Goal: Transaction & Acquisition: Purchase product/service

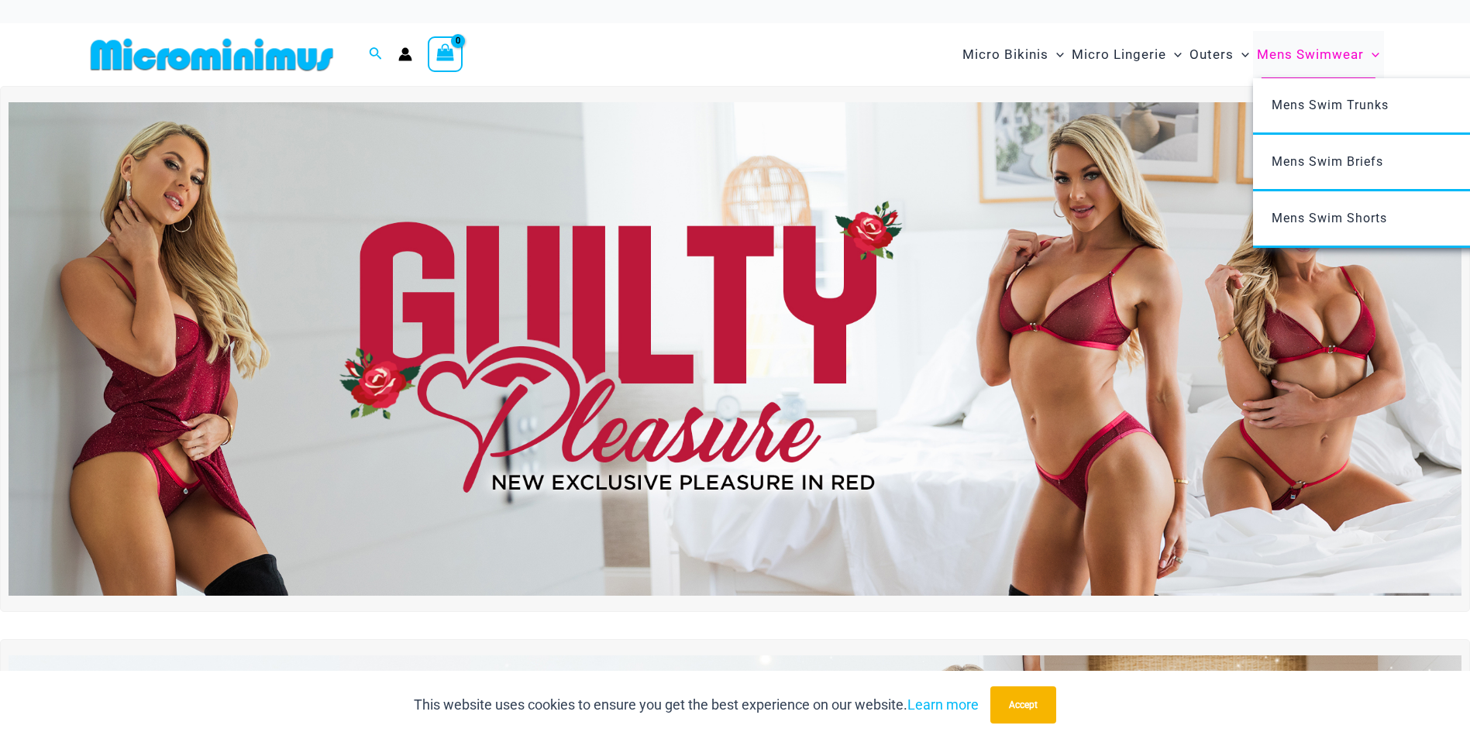
scroll to position [22, 0]
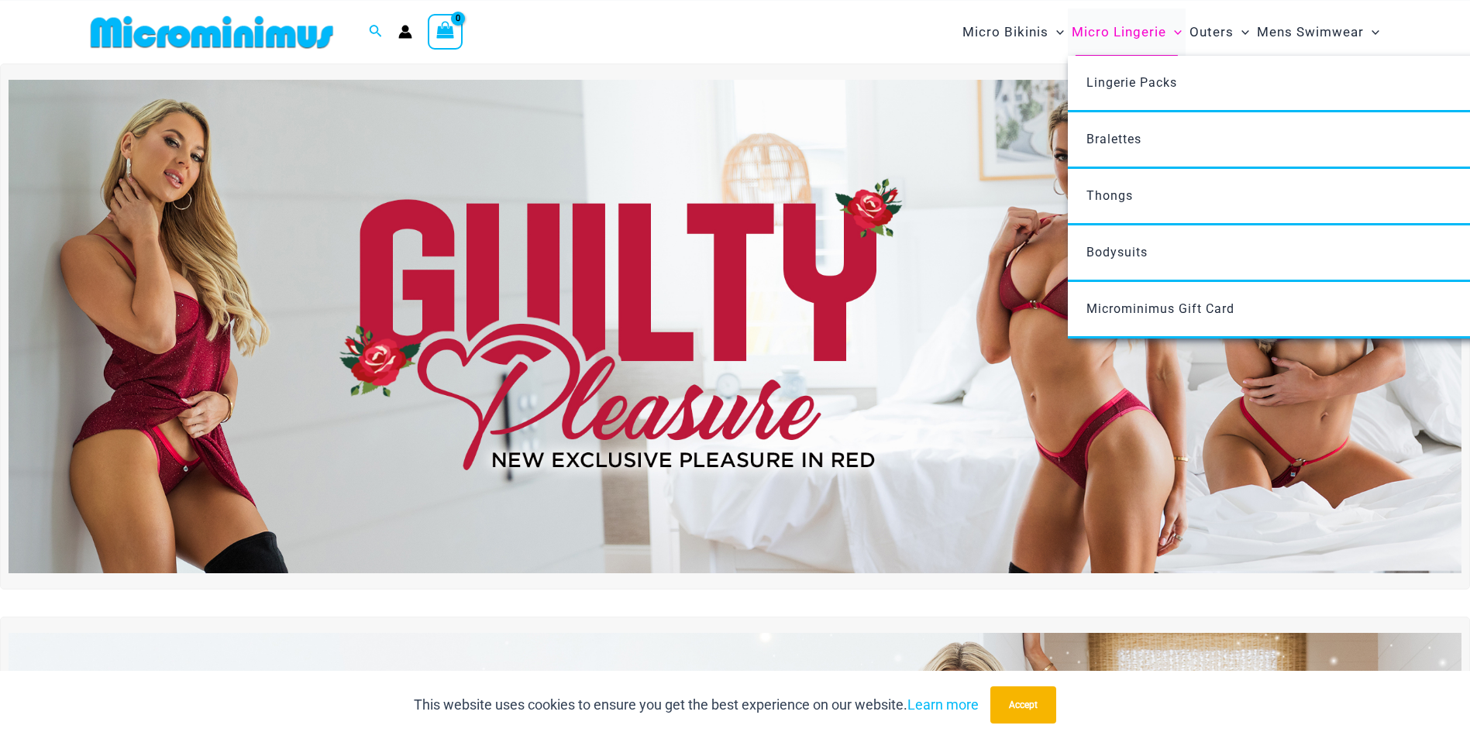
click at [1102, 24] on span "Micro Lingerie" at bounding box center [1118, 32] width 95 height 40
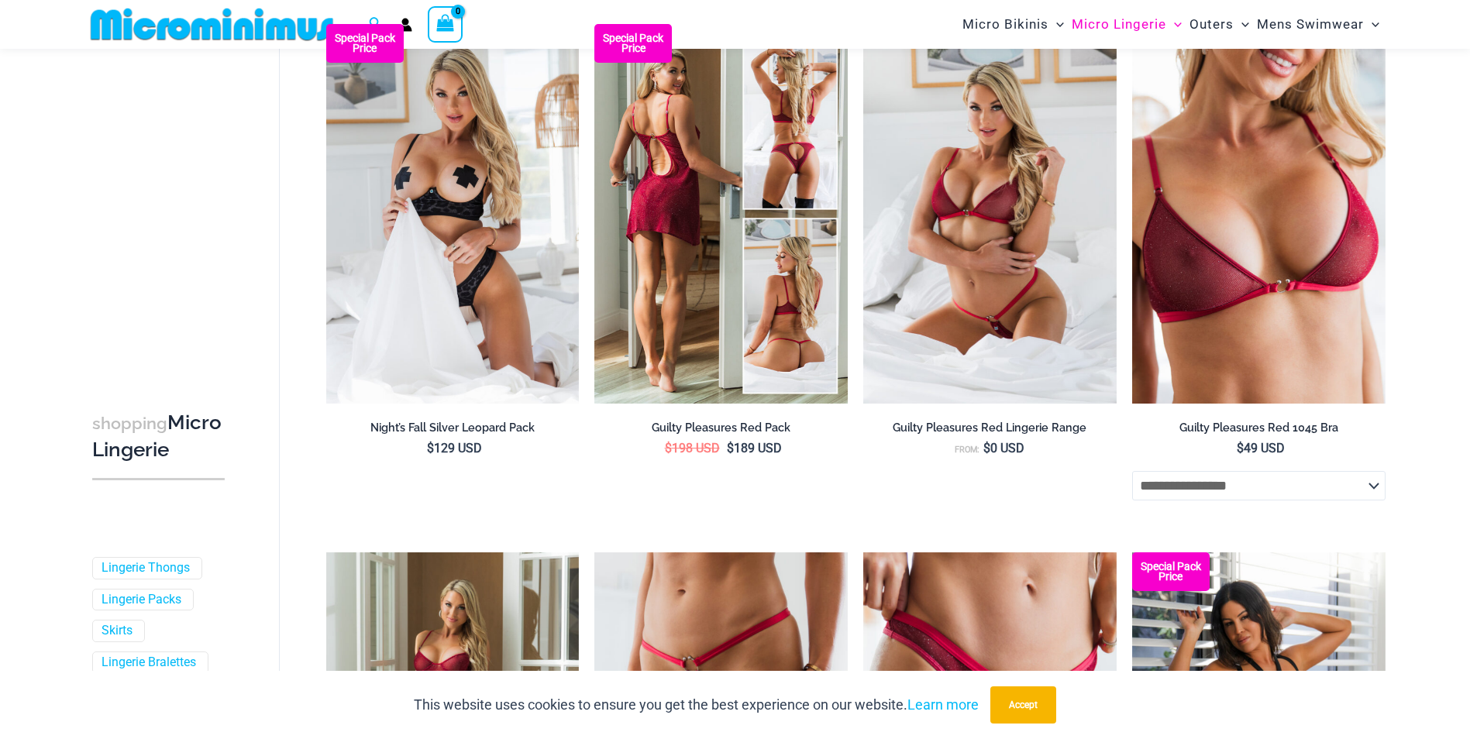
scroll to position [249, 0]
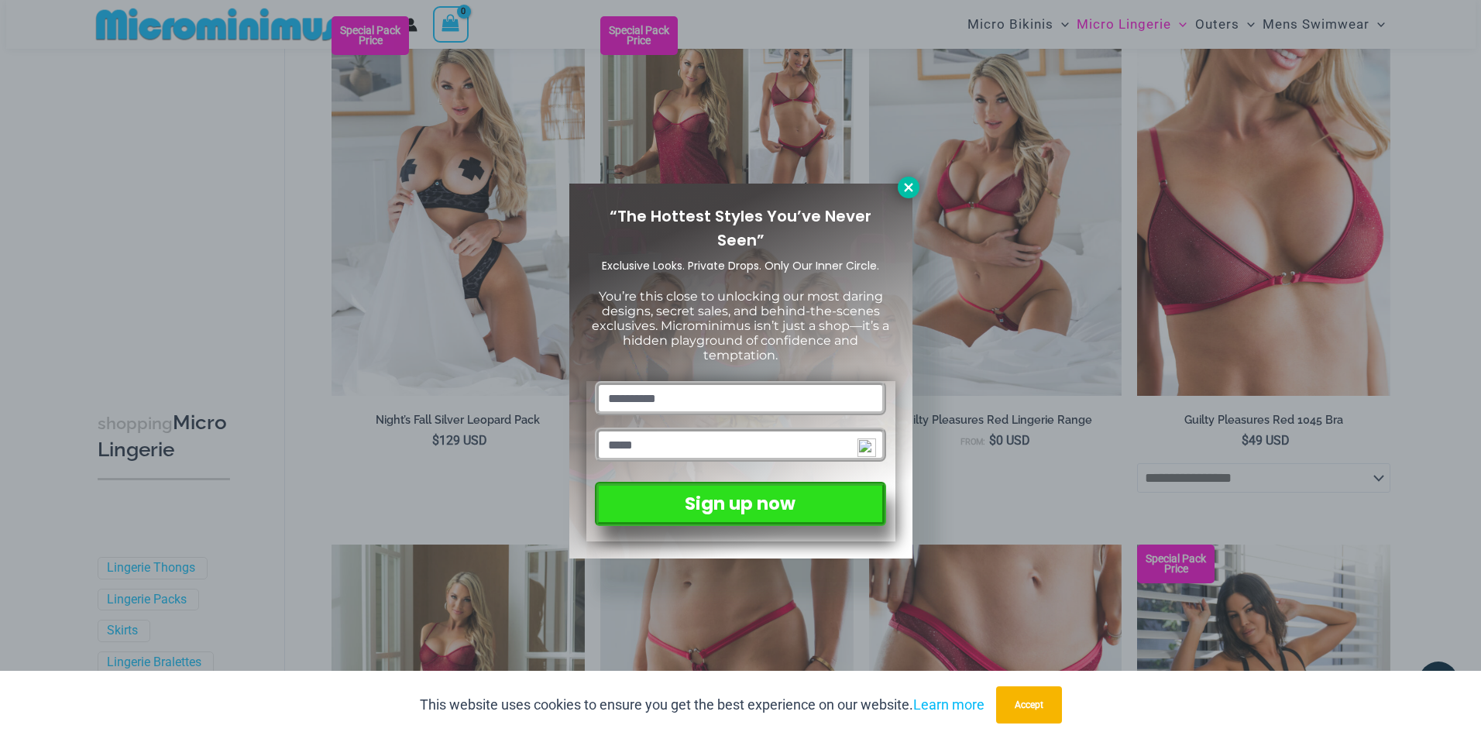
click at [906, 189] on icon at bounding box center [908, 187] width 9 height 9
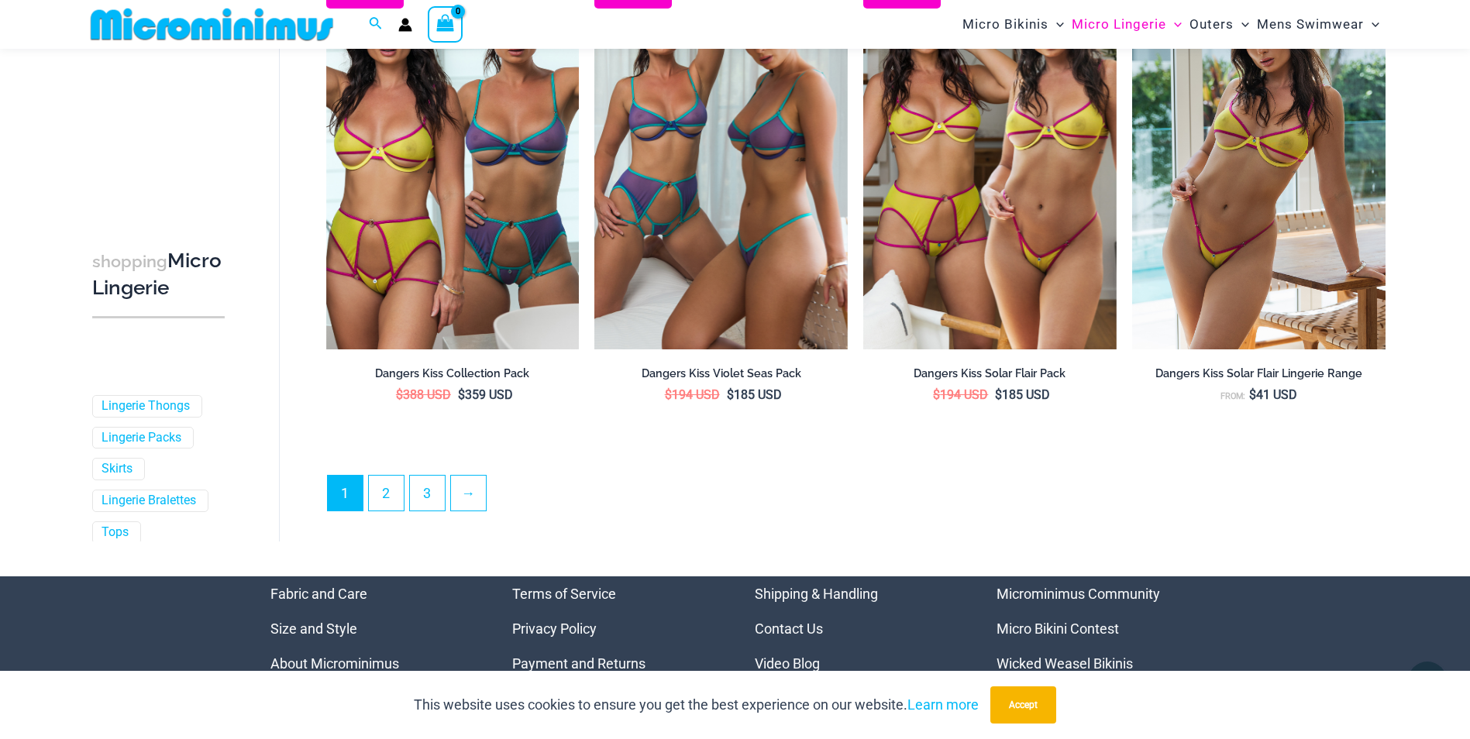
scroll to position [4051, 0]
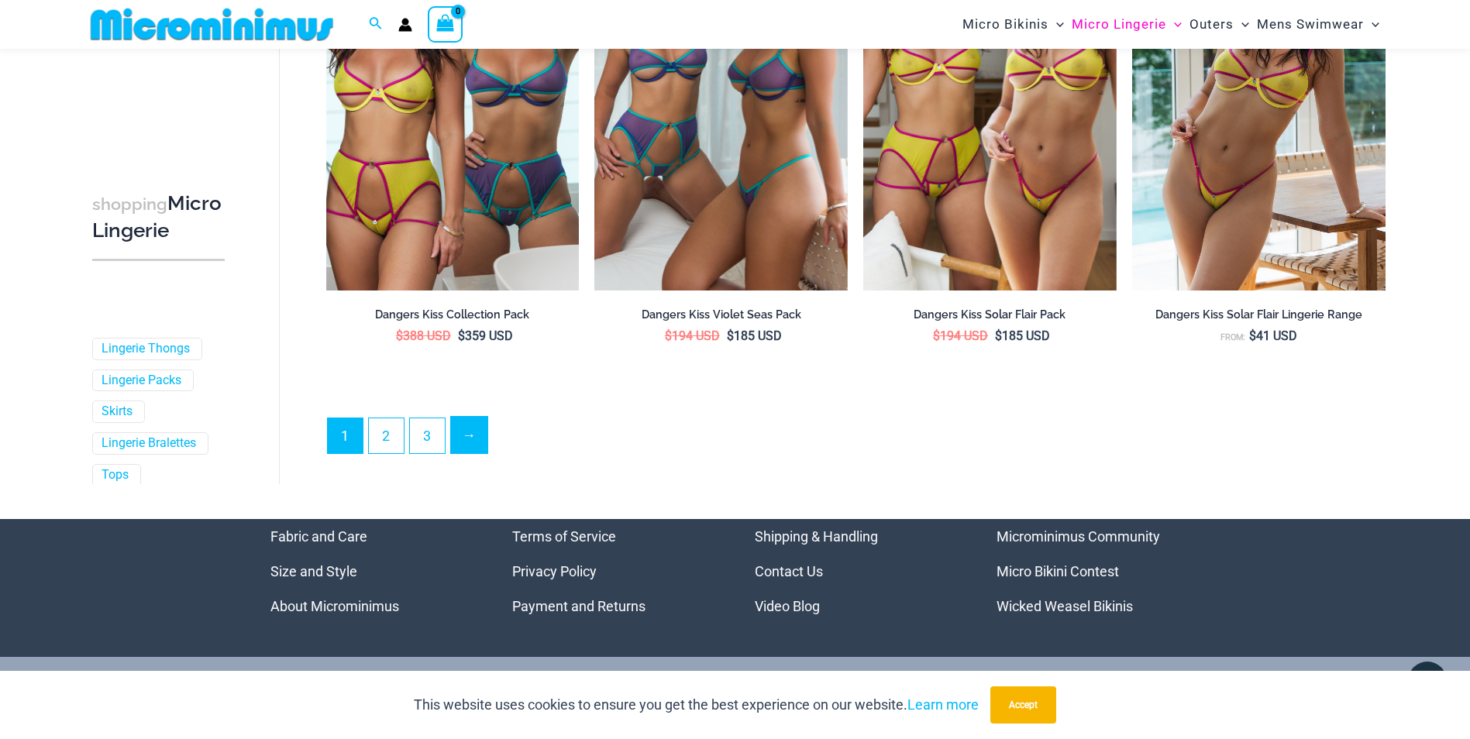
click at [473, 442] on link "→" at bounding box center [469, 435] width 36 height 36
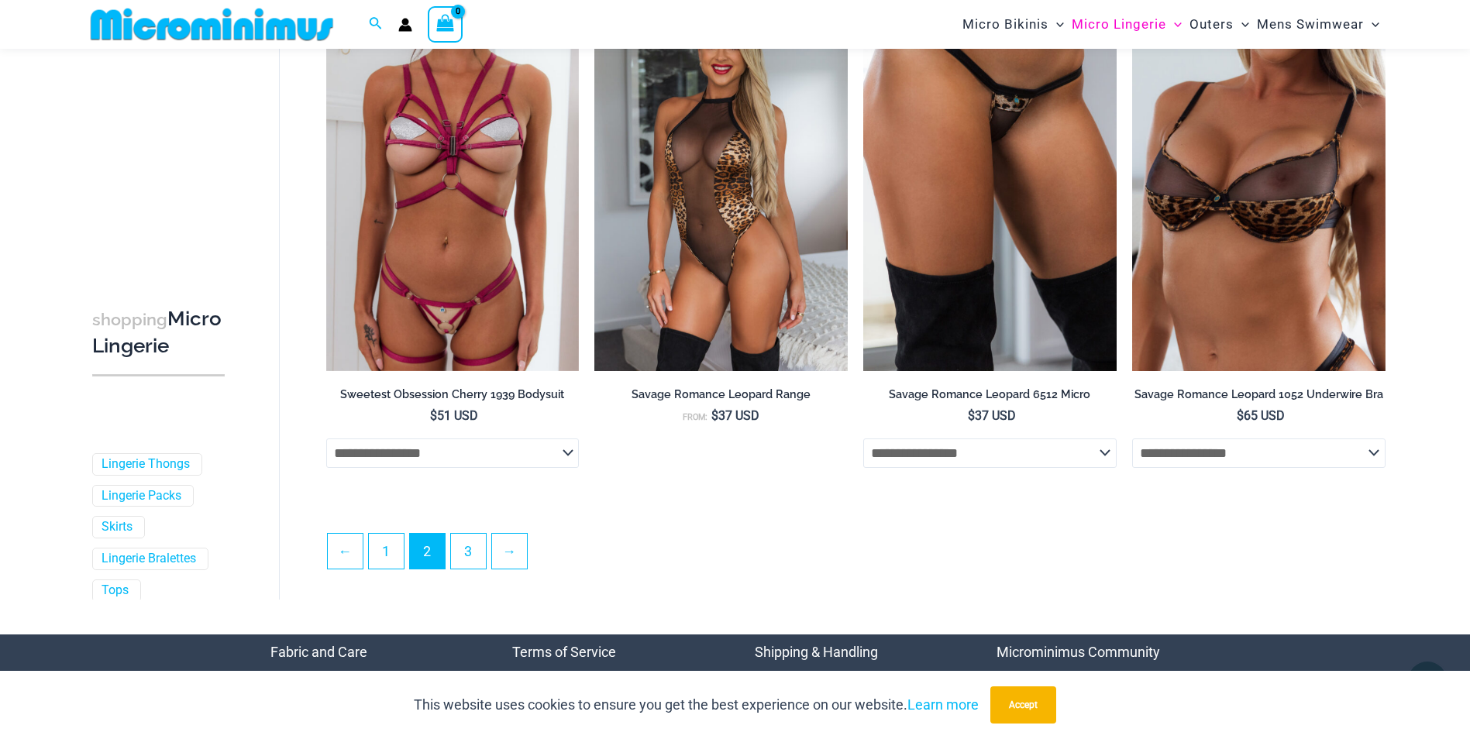
scroll to position [3890, 0]
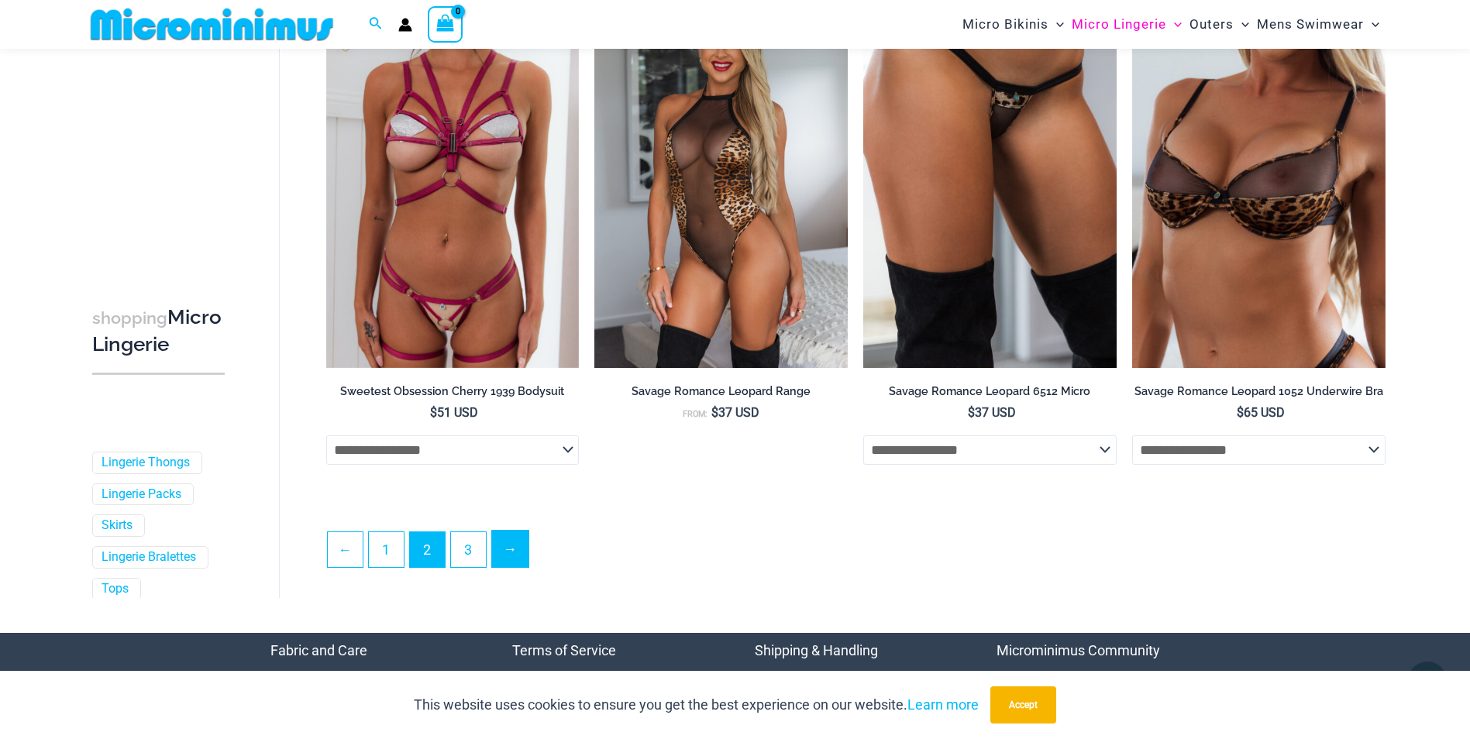
click at [504, 554] on link "→" at bounding box center [510, 549] width 36 height 36
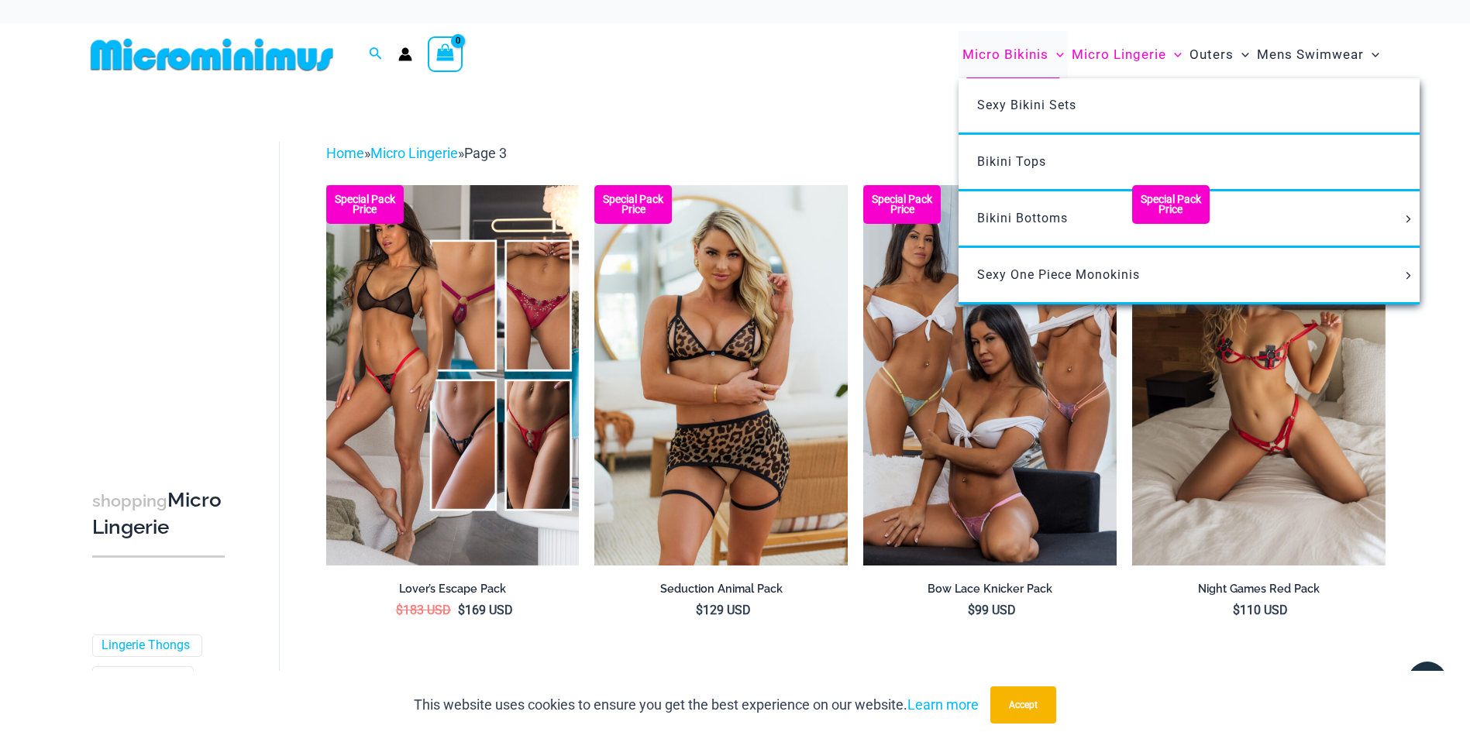
click at [1009, 49] on span "Micro Bikinis" at bounding box center [1005, 55] width 86 height 40
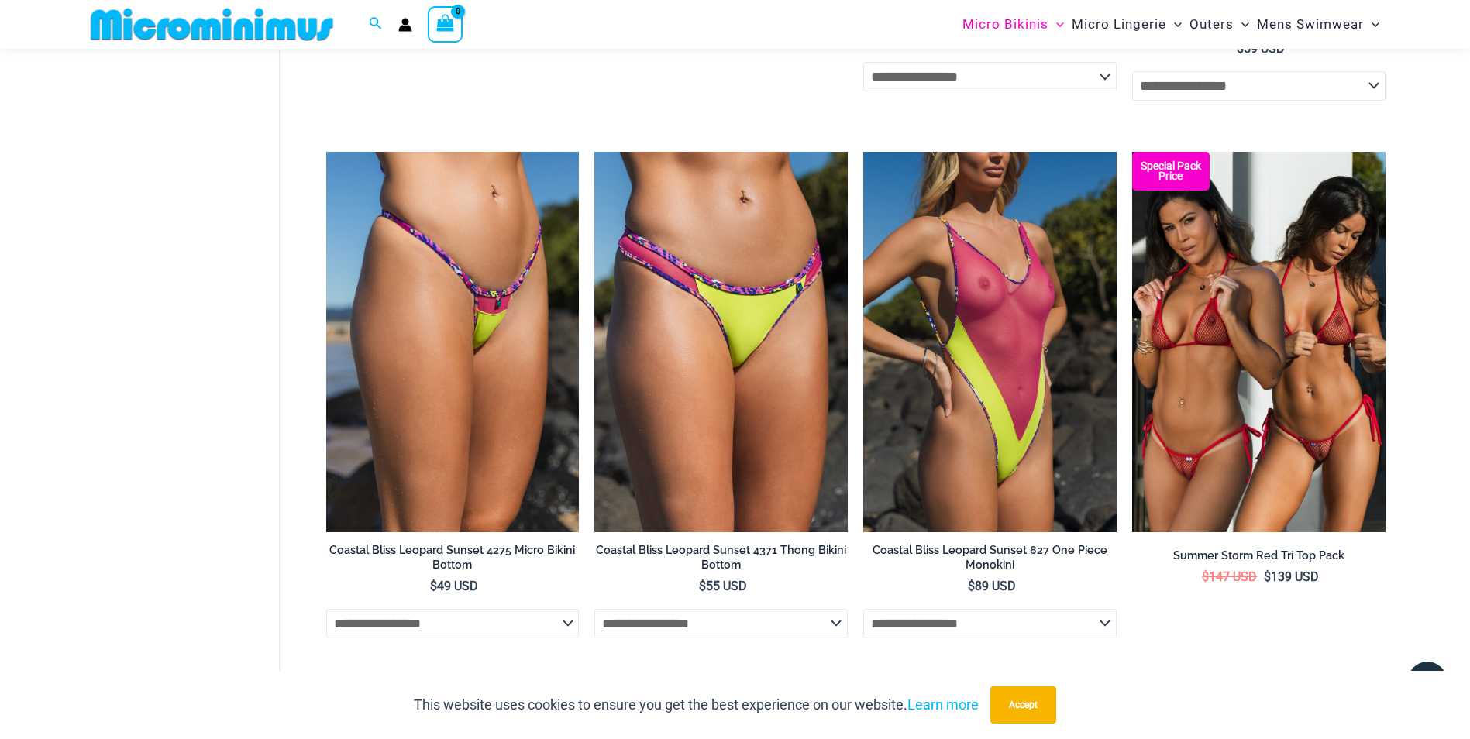
scroll to position [2981, 0]
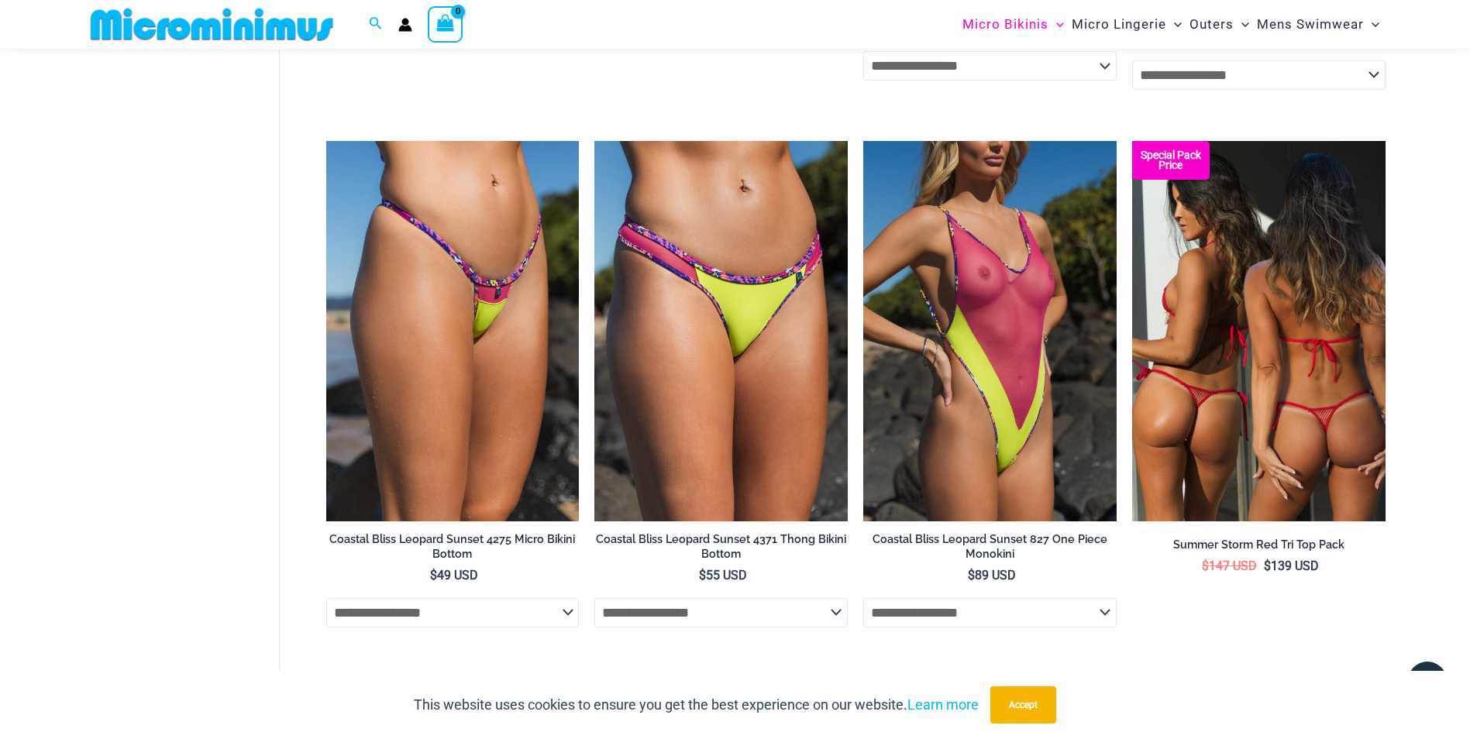
click at [1297, 374] on img at bounding box center [1258, 331] width 253 height 380
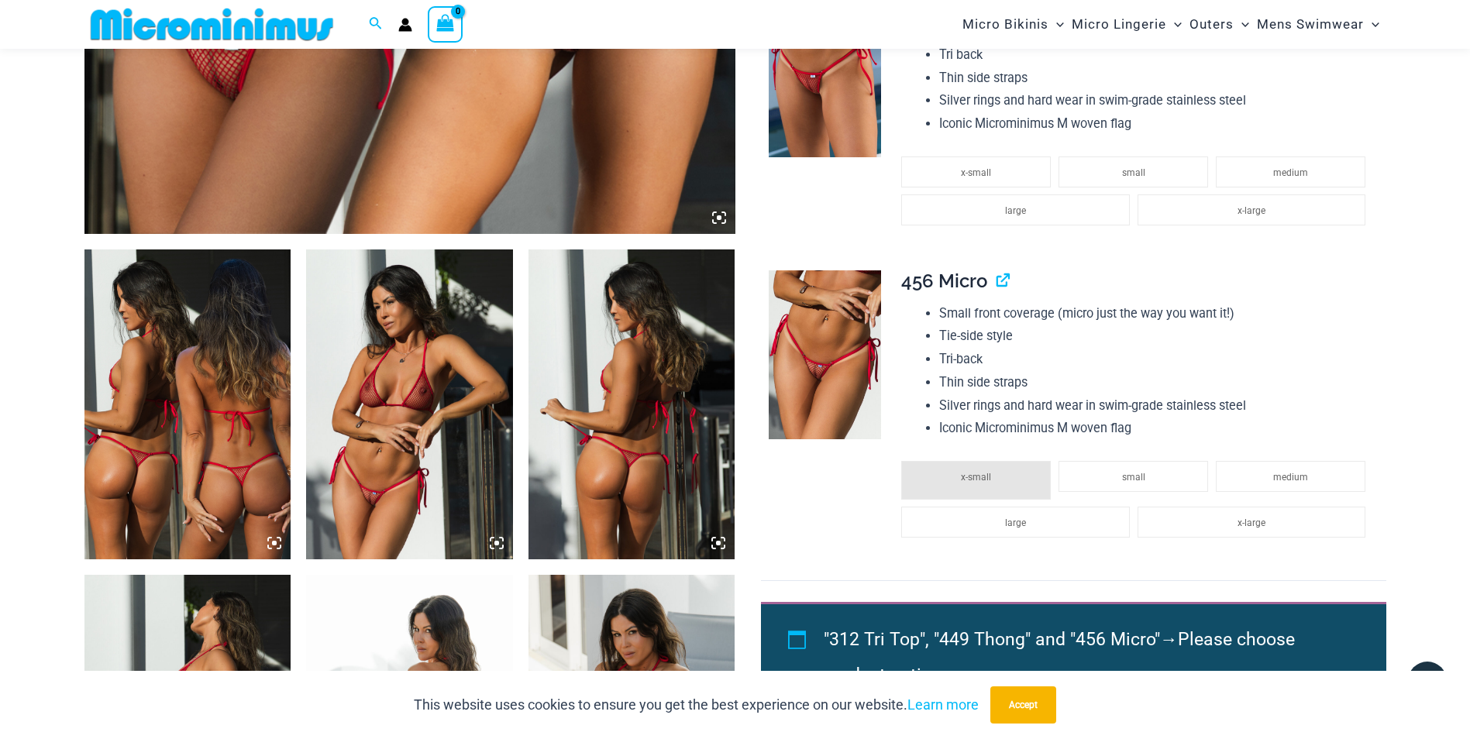
scroll to position [925, 0]
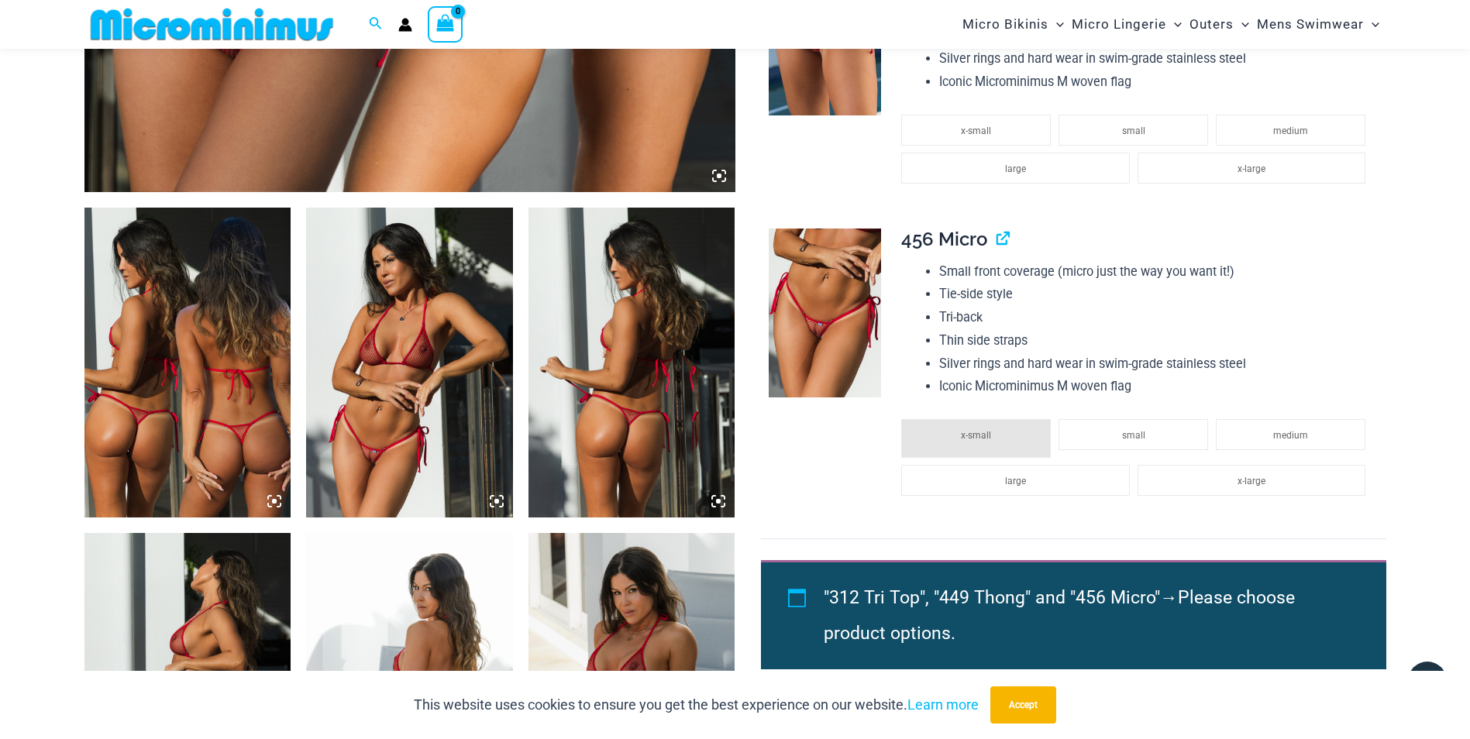
click at [497, 500] on icon at bounding box center [496, 501] width 5 height 5
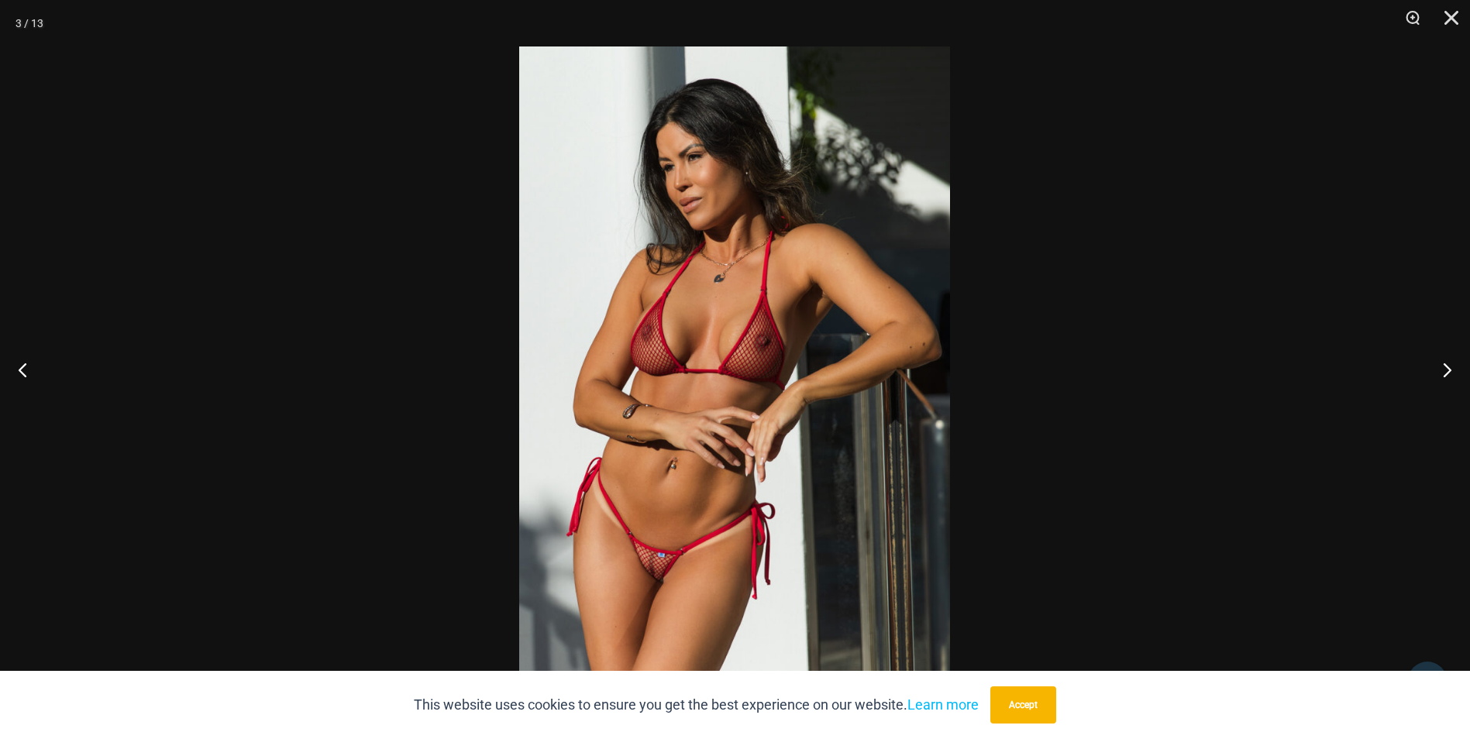
click at [844, 454] on img at bounding box center [734, 369] width 431 height 646
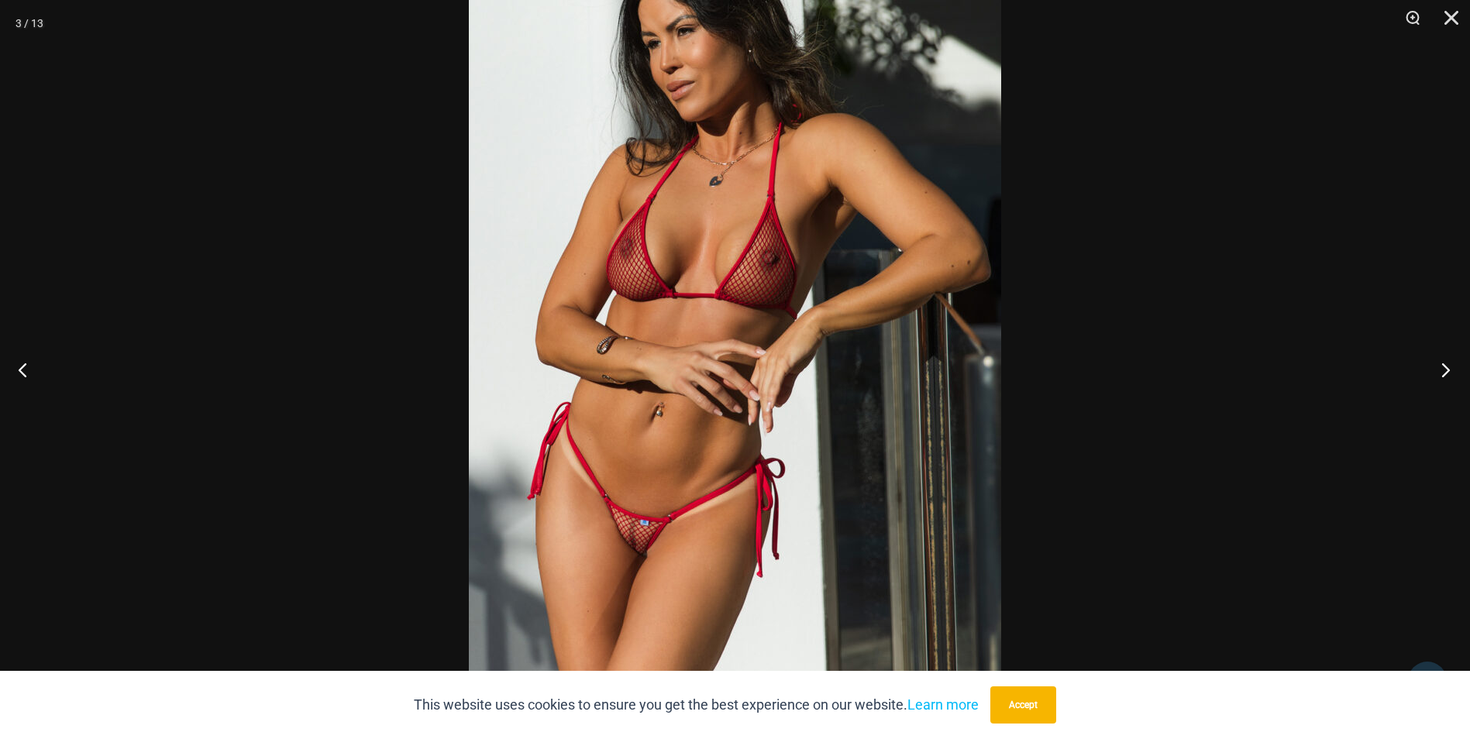
click at [1445, 363] on button "Next" at bounding box center [1440, 369] width 58 height 77
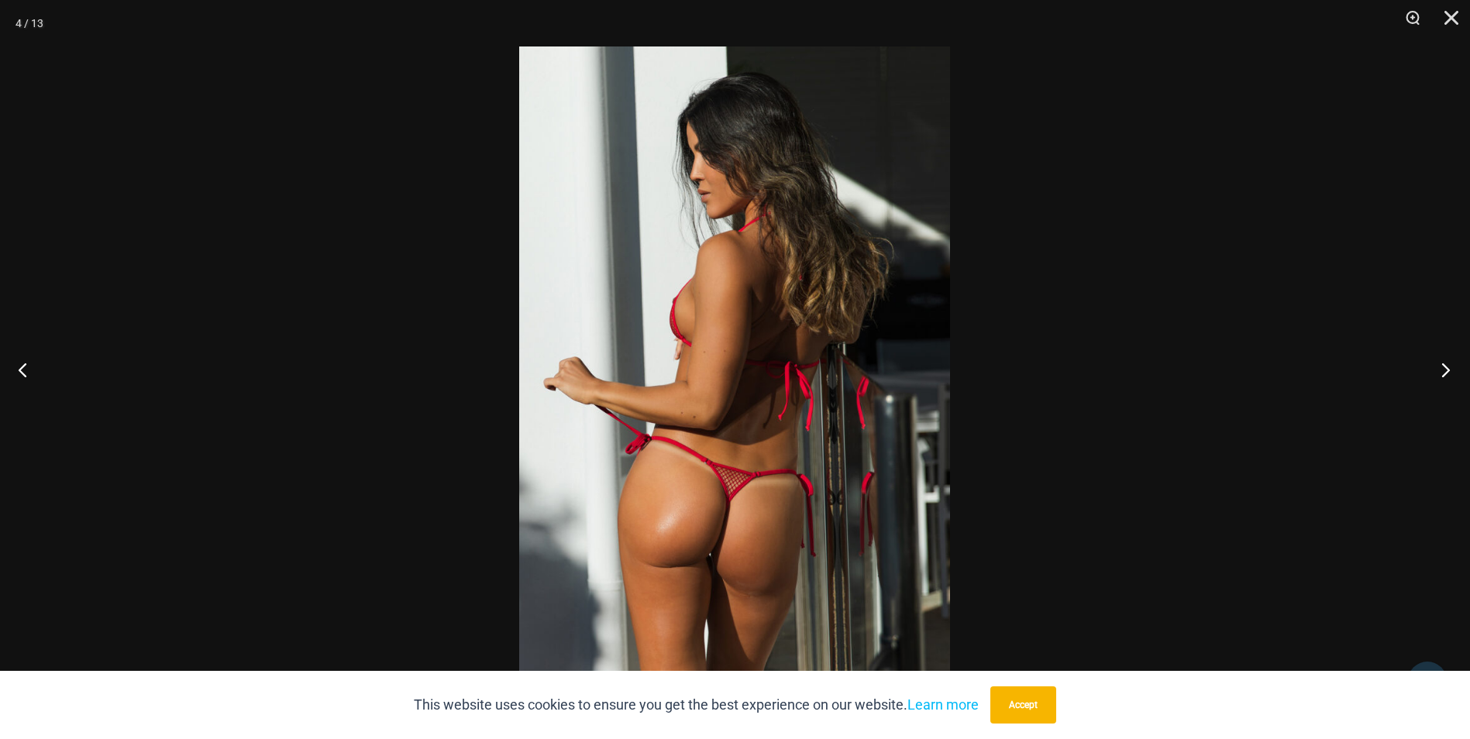
click at [1445, 363] on button "Next" at bounding box center [1440, 369] width 58 height 77
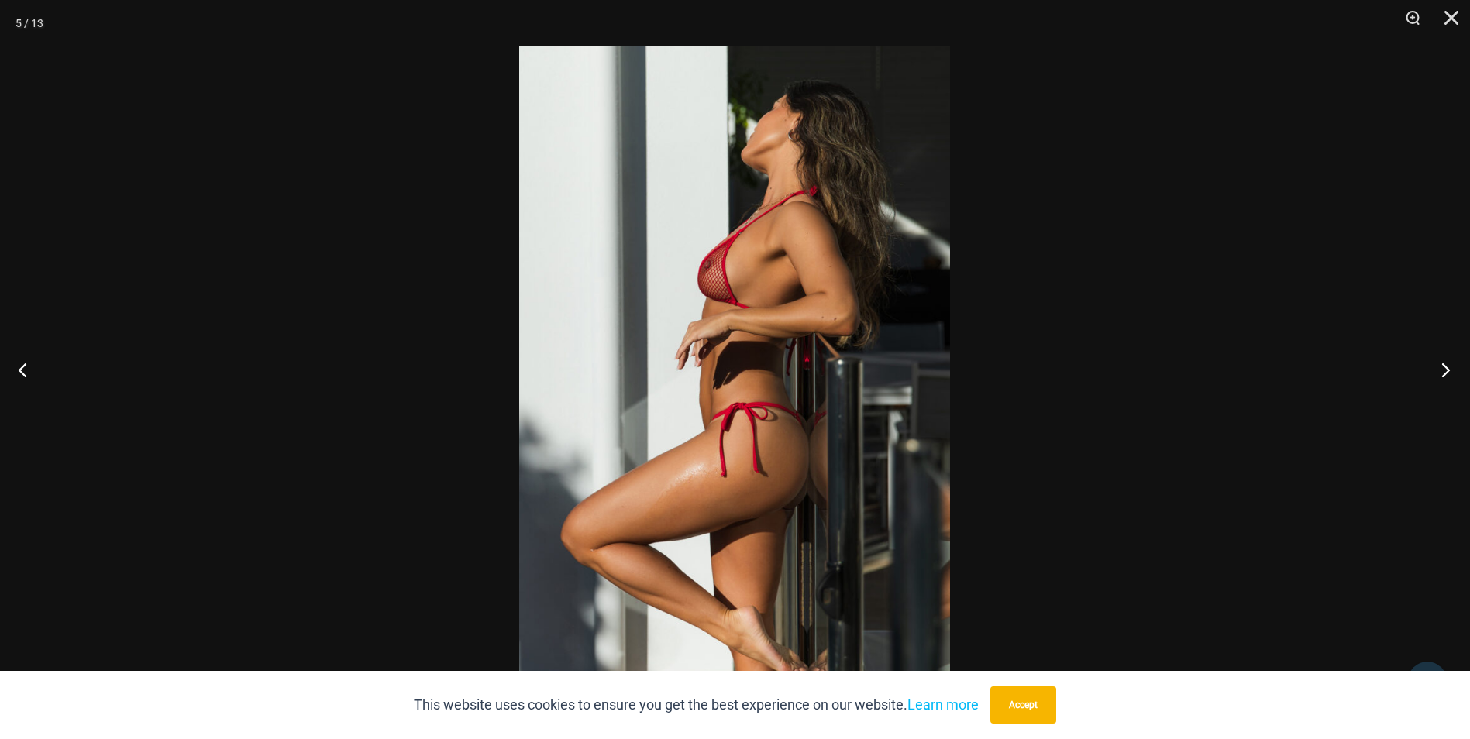
click at [1445, 363] on button "Next" at bounding box center [1440, 369] width 58 height 77
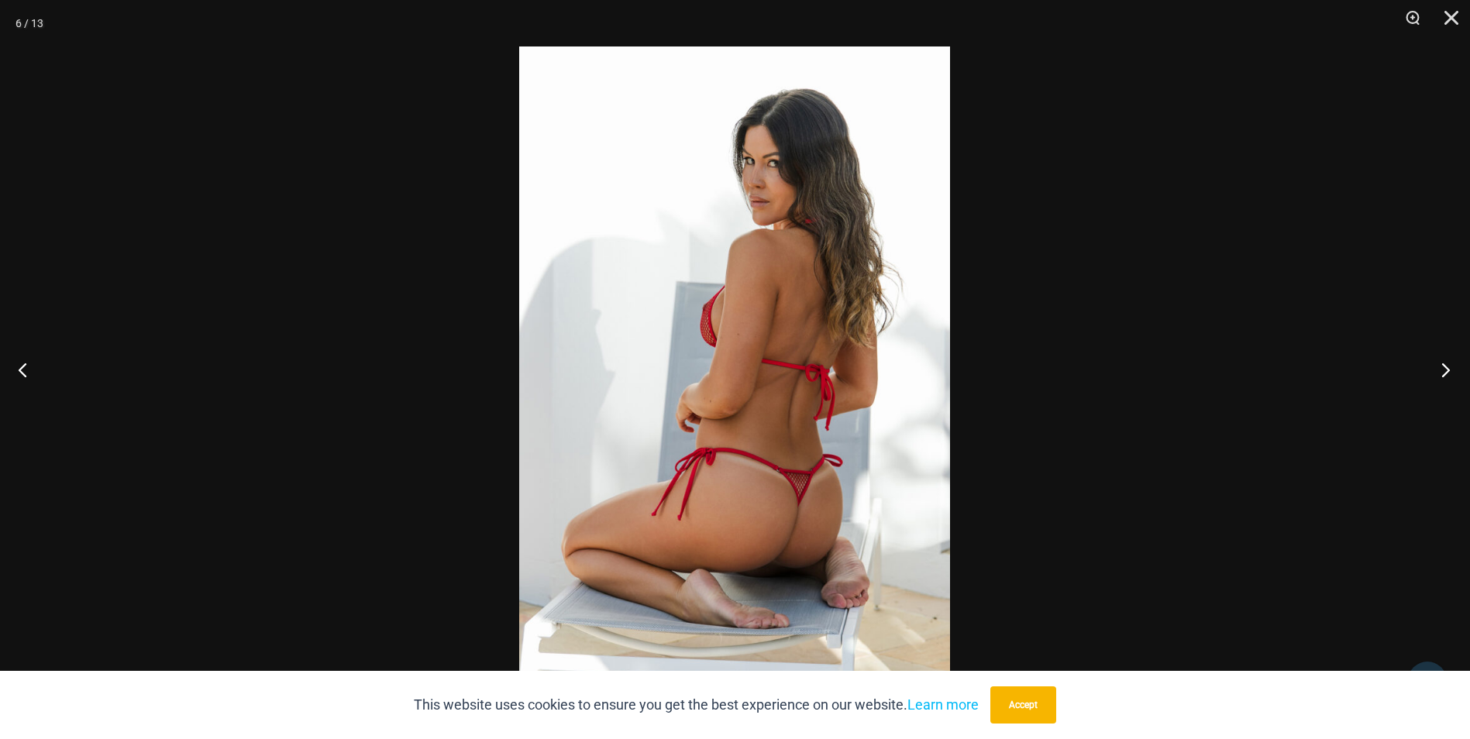
click at [1445, 363] on button "Next" at bounding box center [1440, 369] width 58 height 77
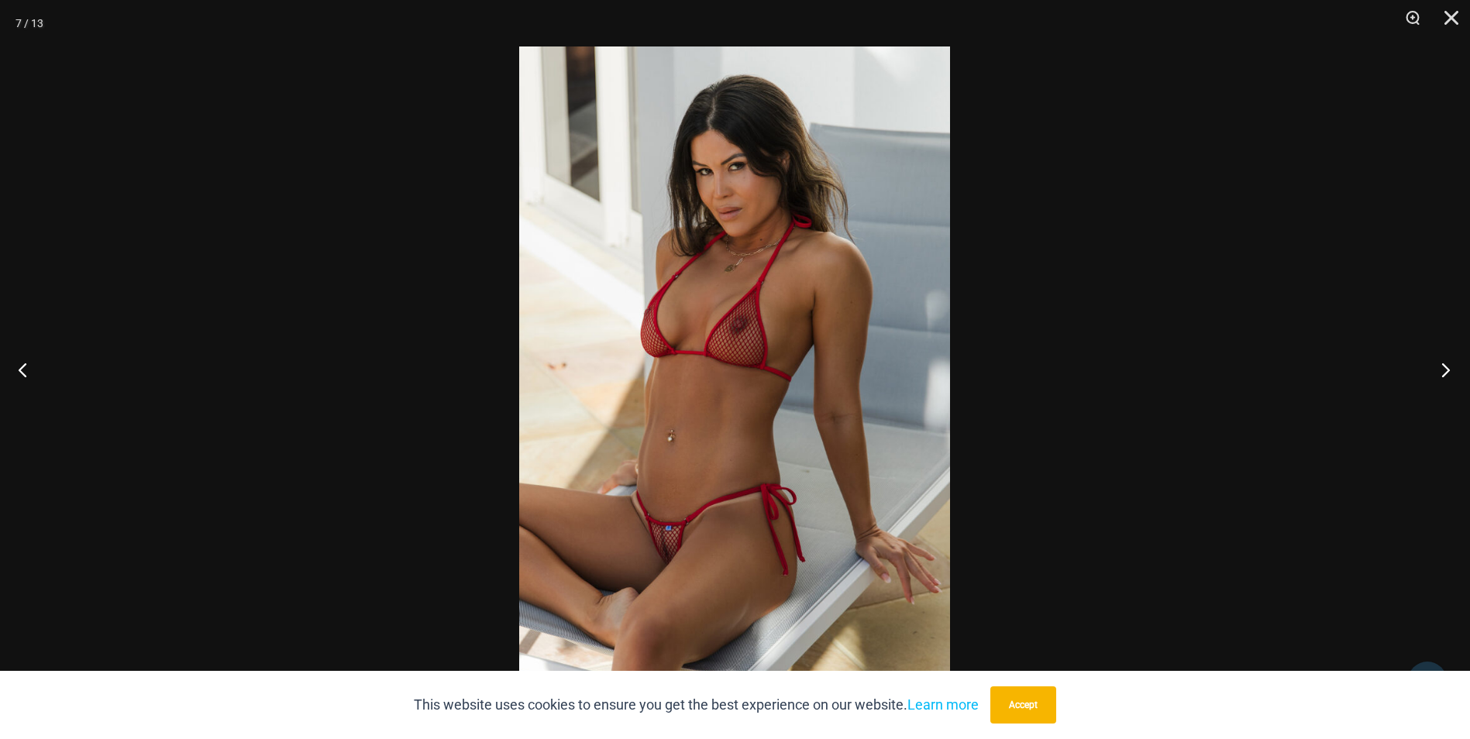
click at [1445, 363] on button "Next" at bounding box center [1440, 369] width 58 height 77
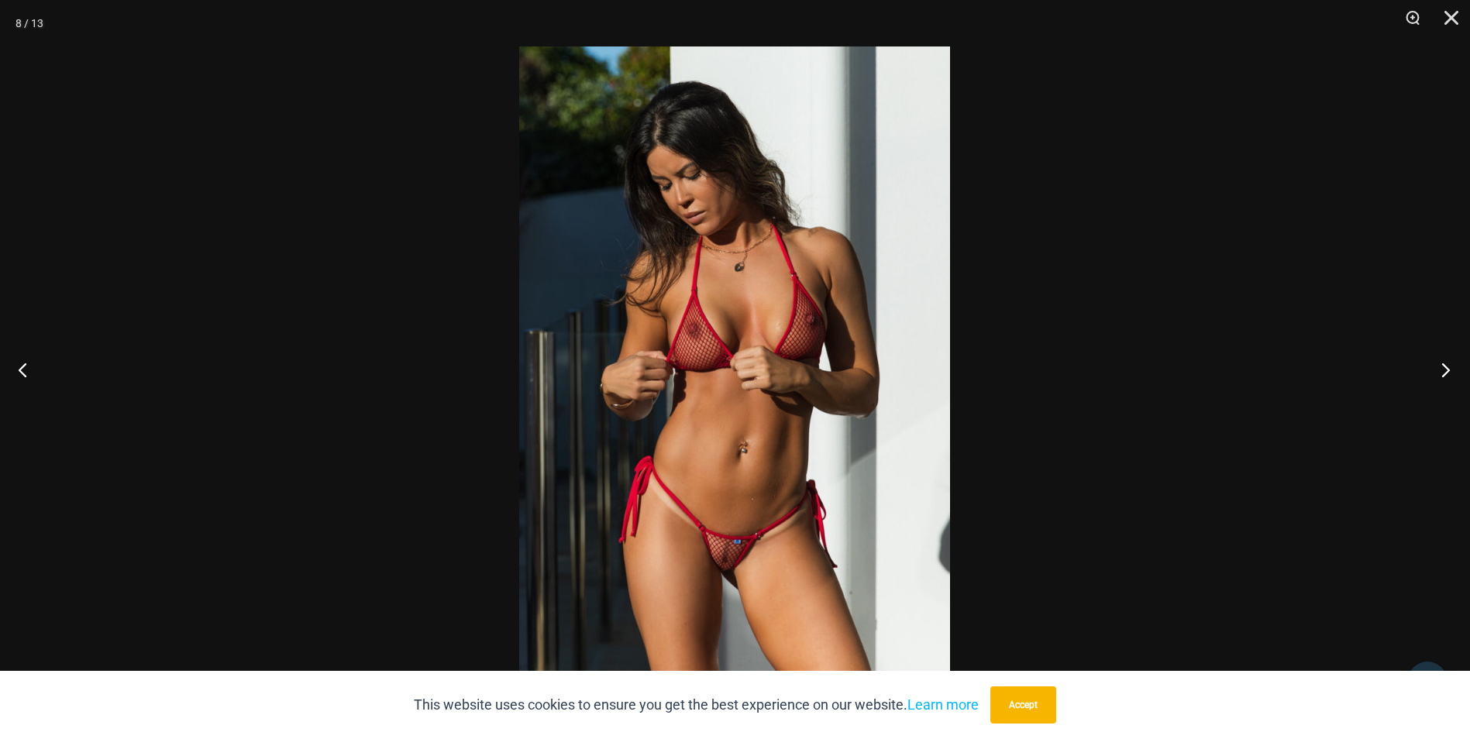
click at [1445, 363] on button "Next" at bounding box center [1440, 369] width 58 height 77
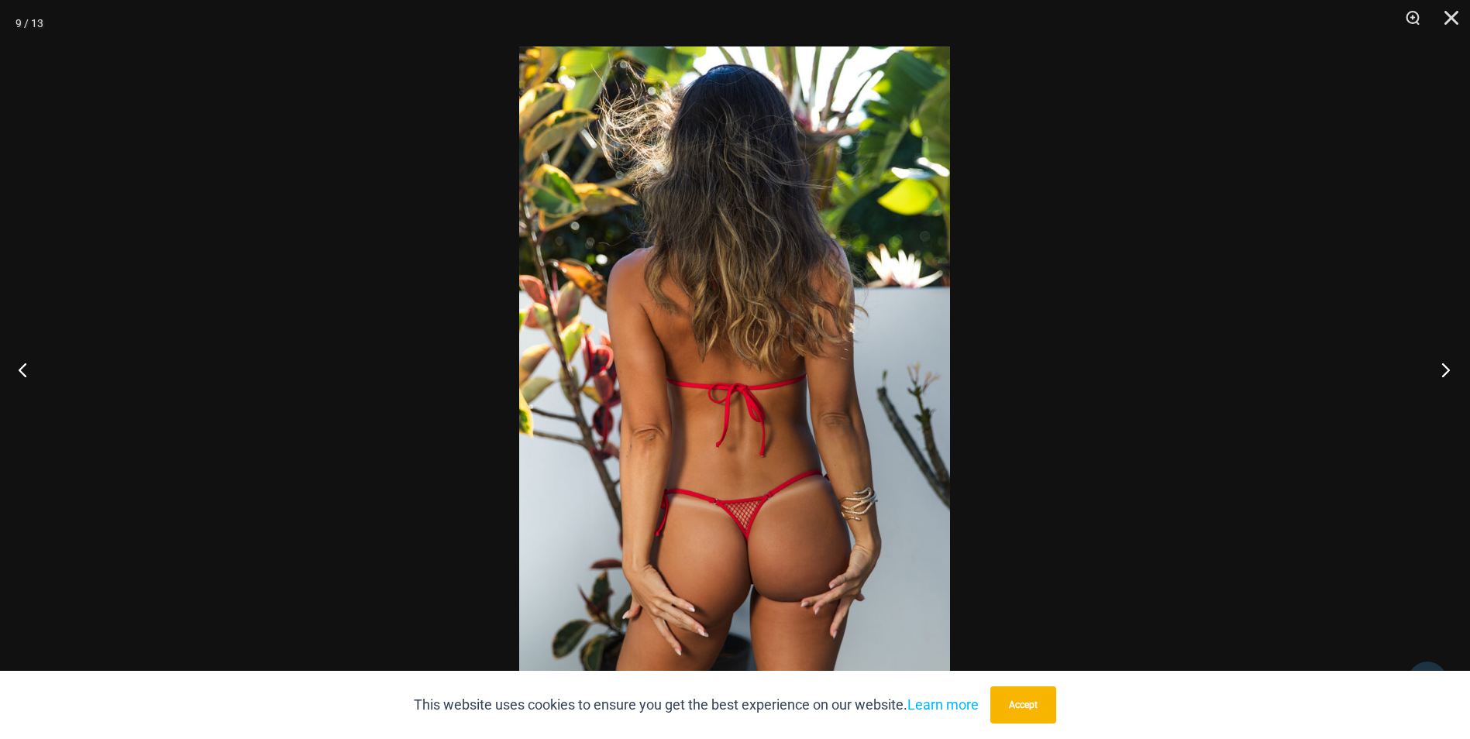
click at [1445, 363] on button "Next" at bounding box center [1440, 369] width 58 height 77
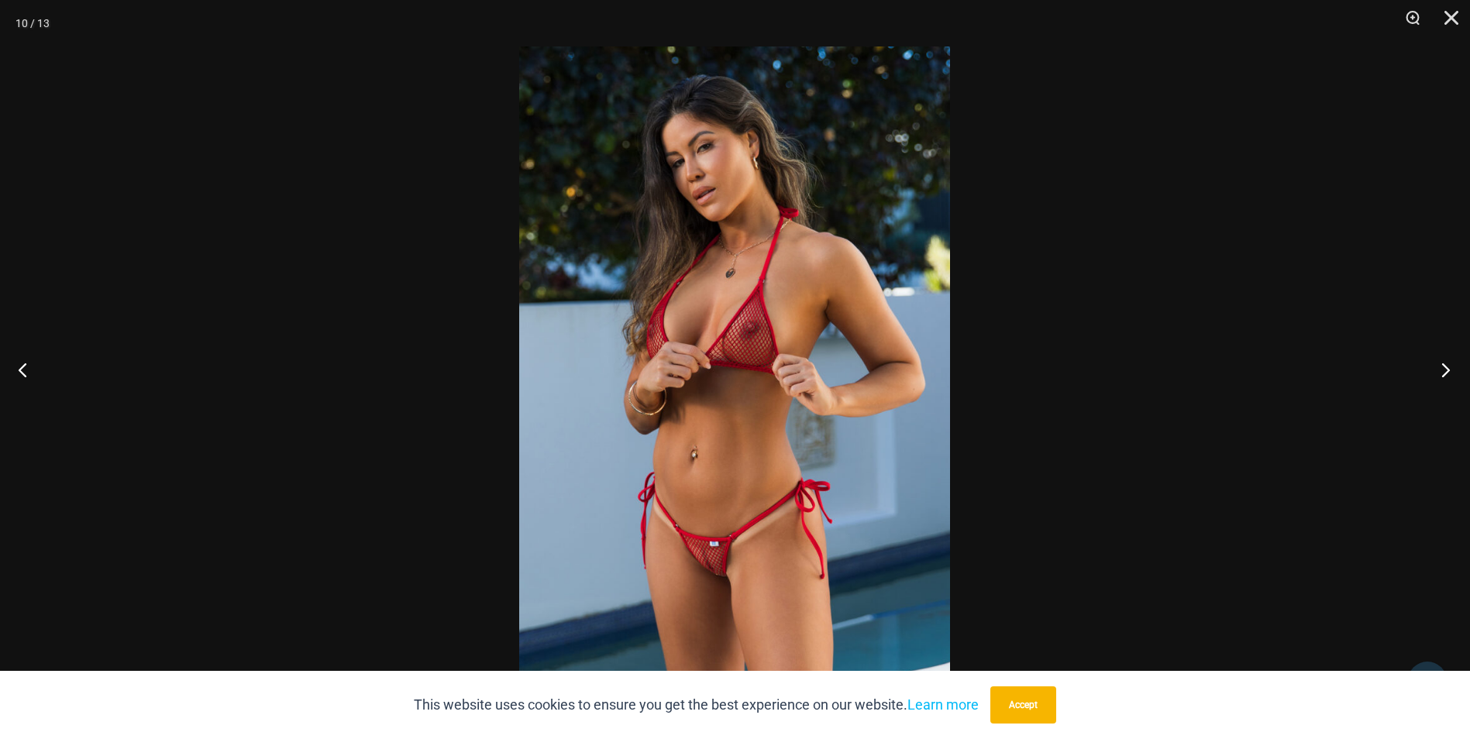
click at [1445, 363] on button "Next" at bounding box center [1440, 369] width 58 height 77
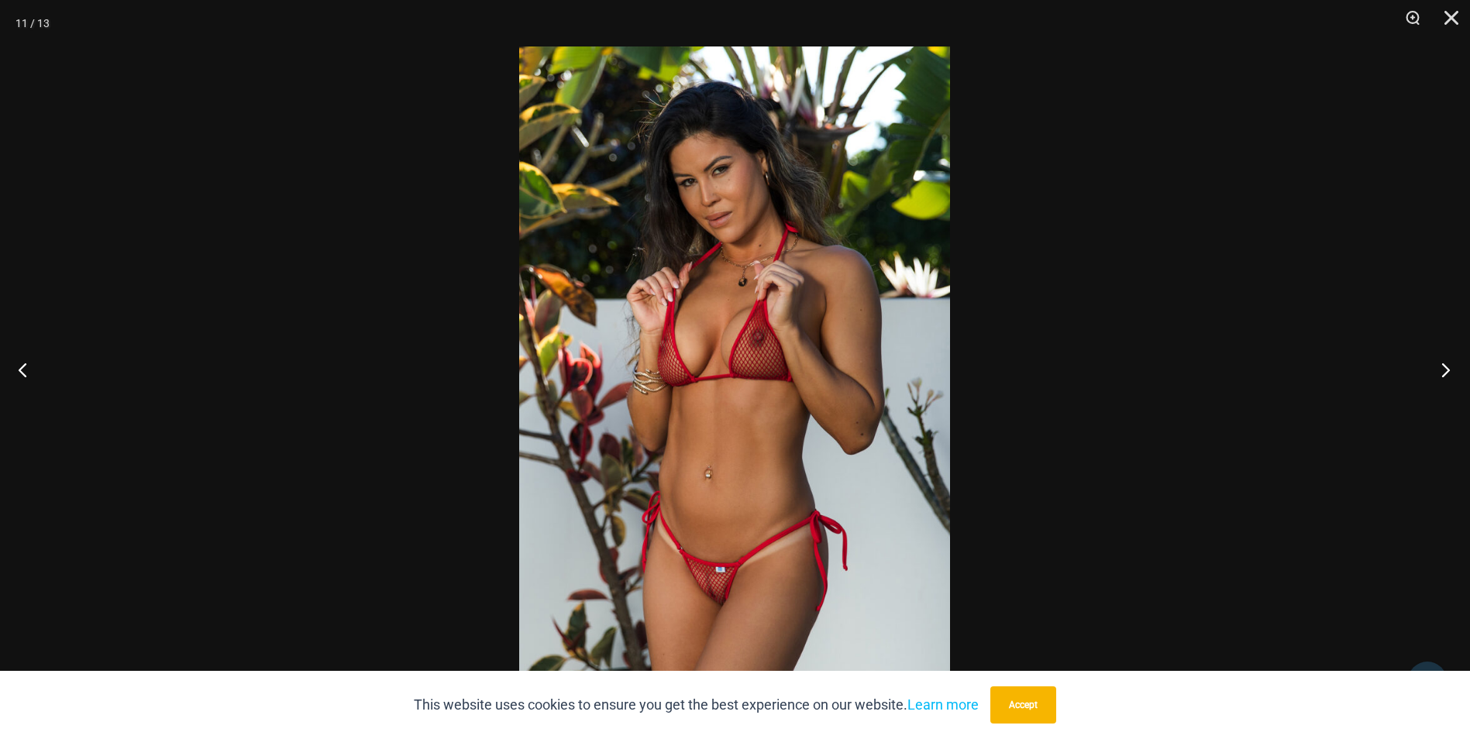
click at [1467, 363] on button "Next" at bounding box center [1440, 369] width 58 height 77
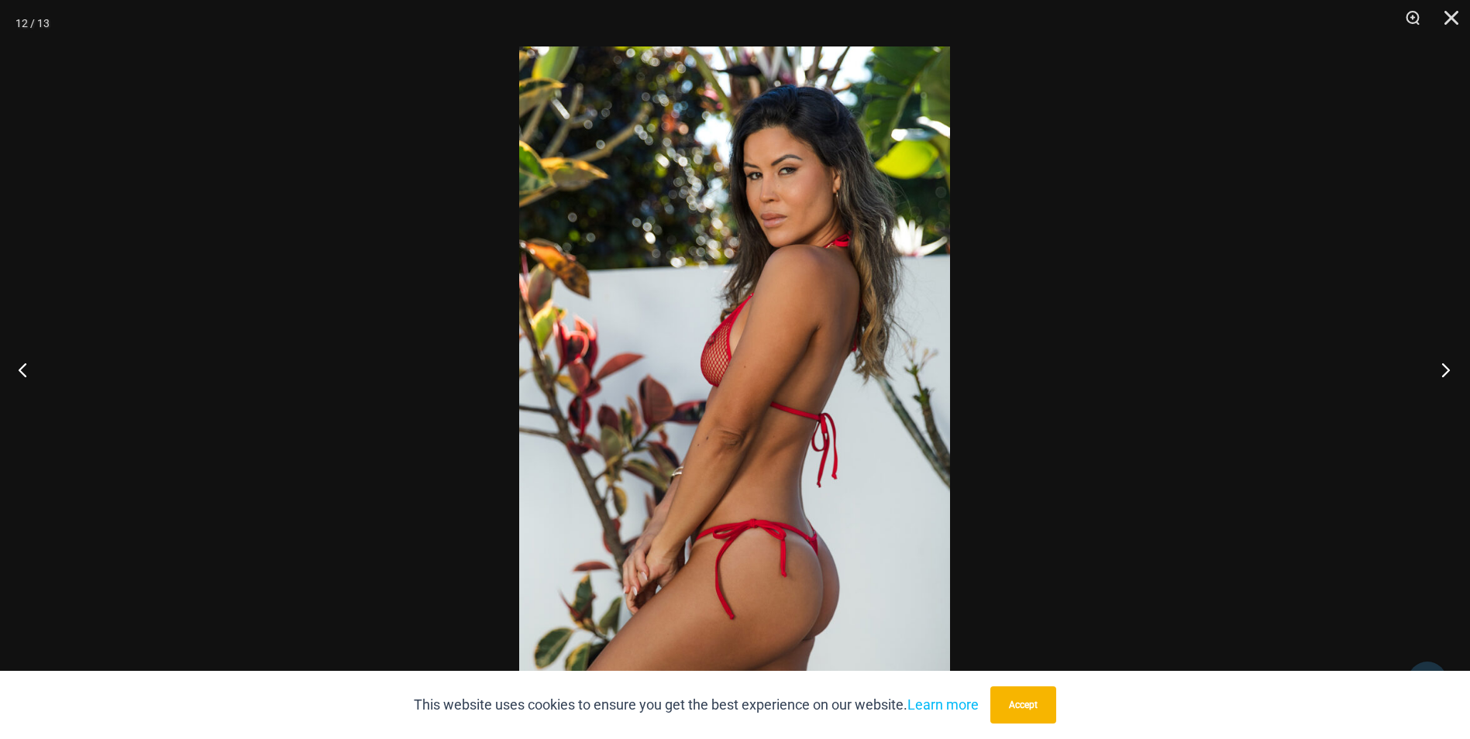
click at [1467, 363] on button "Next" at bounding box center [1440, 369] width 58 height 77
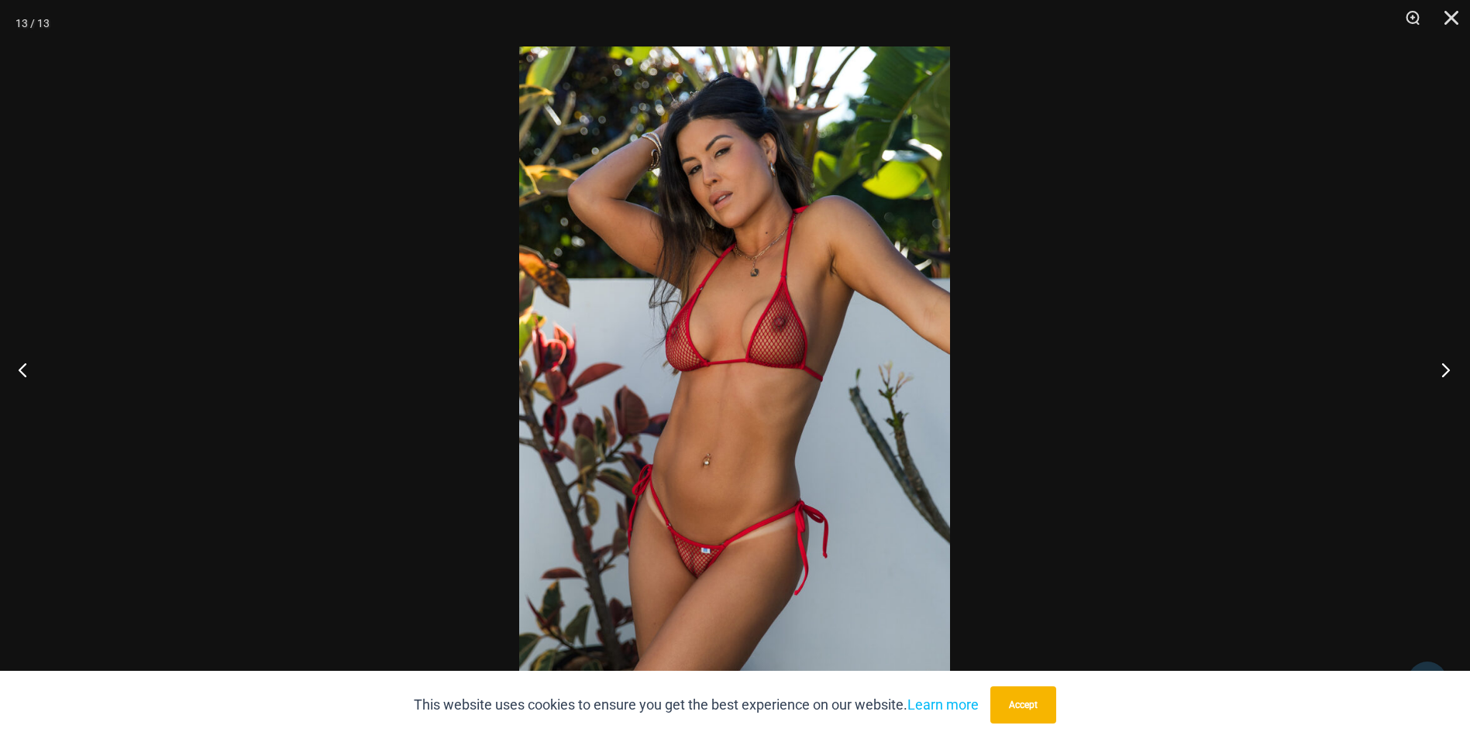
click at [1467, 363] on button "Next" at bounding box center [1440, 369] width 58 height 77
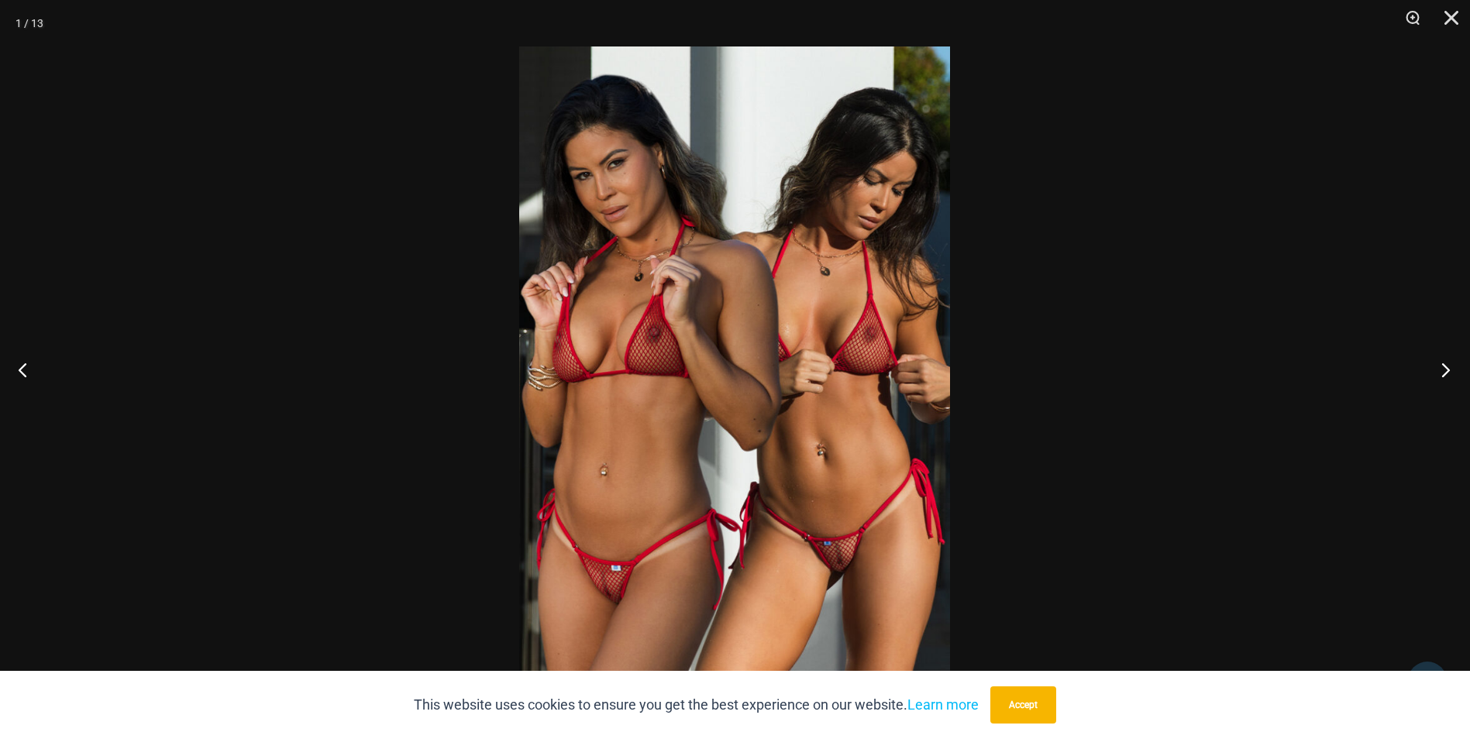
click at [1442, 370] on button "Next" at bounding box center [1440, 369] width 58 height 77
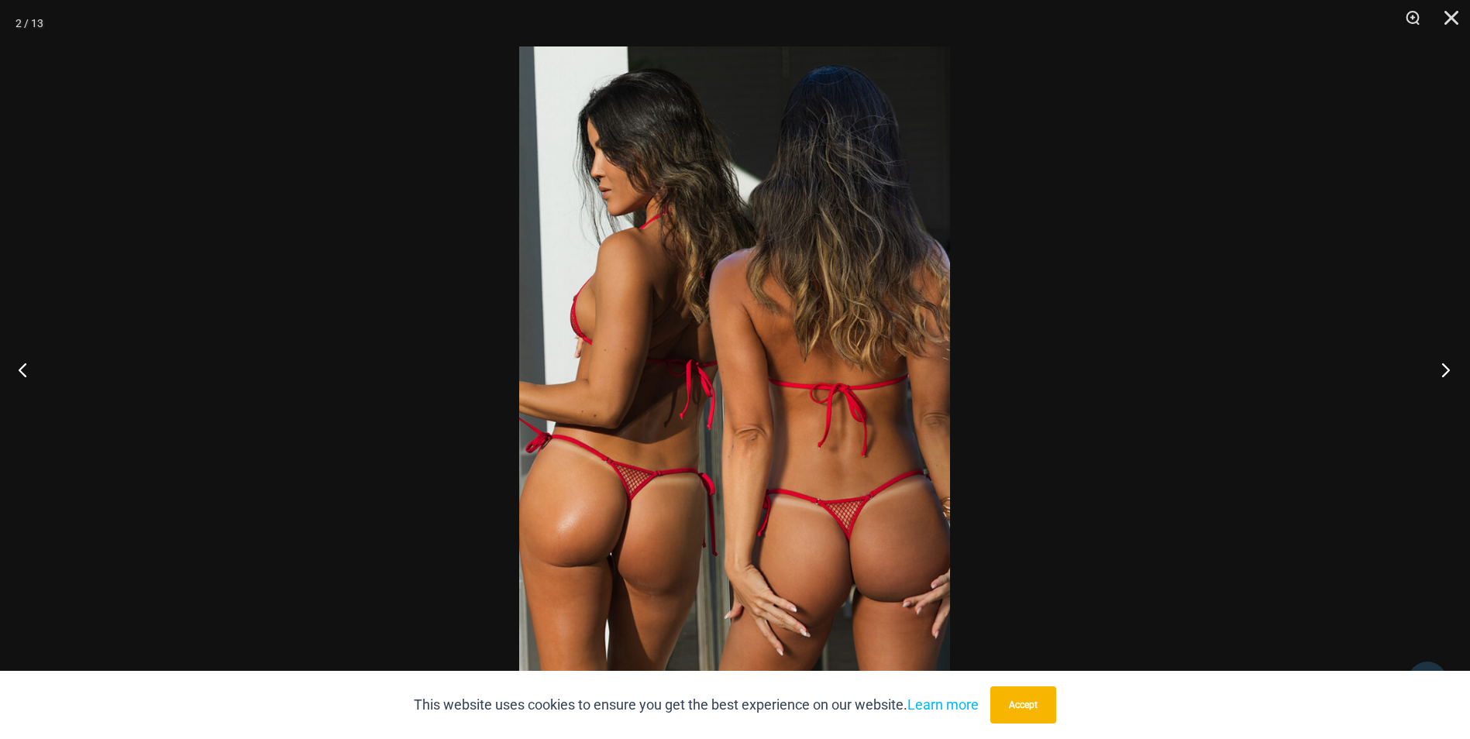
click at [1442, 370] on button "Next" at bounding box center [1440, 369] width 58 height 77
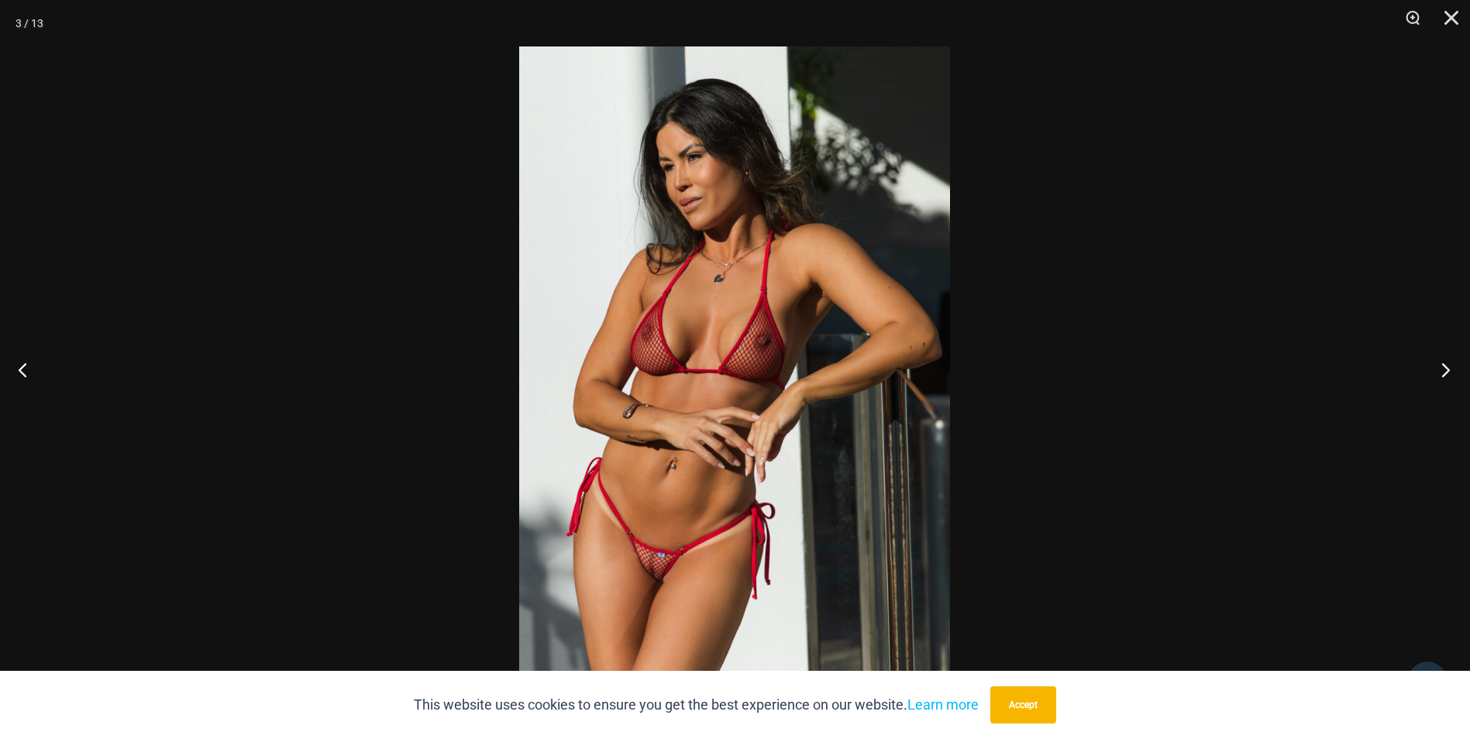
click at [1442, 370] on button "Next" at bounding box center [1440, 369] width 58 height 77
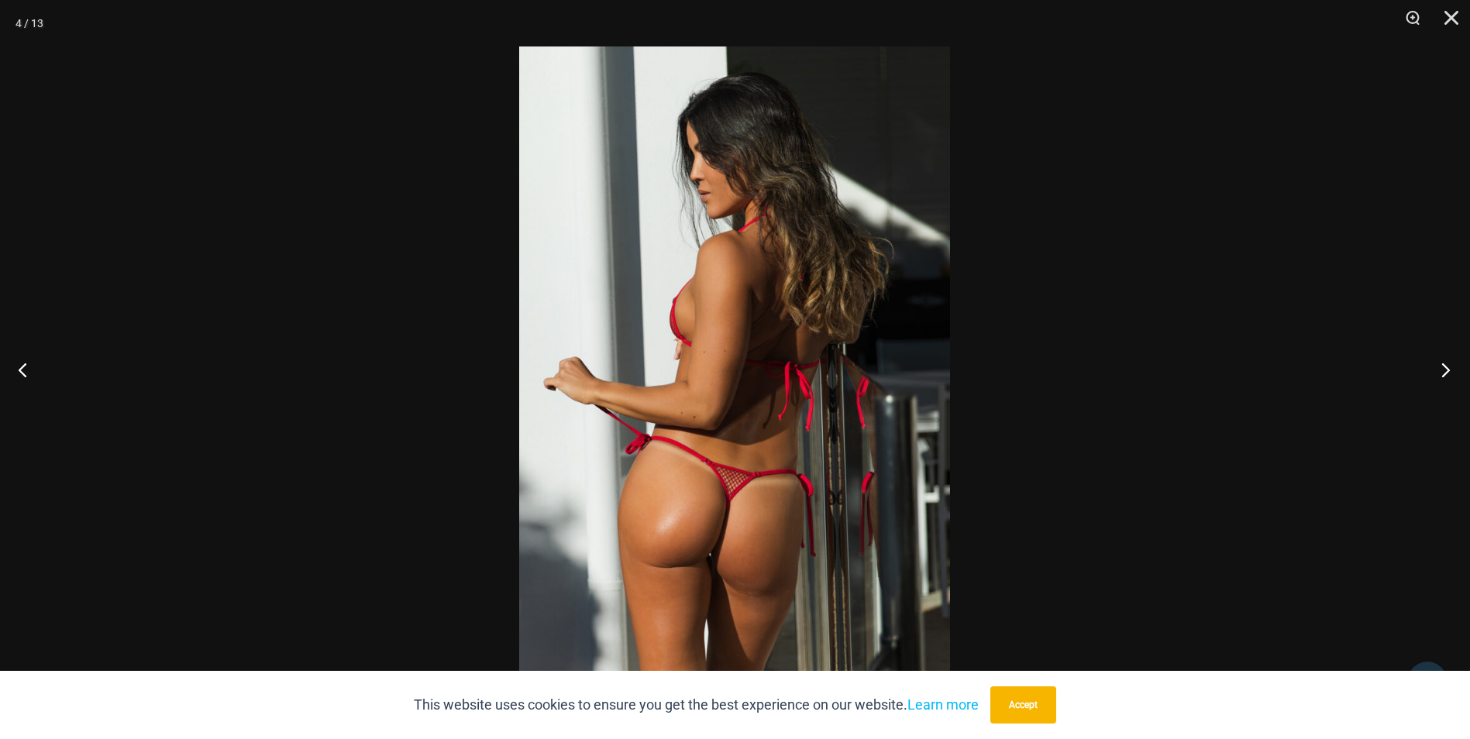
click at [1442, 370] on button "Next" at bounding box center [1440, 369] width 58 height 77
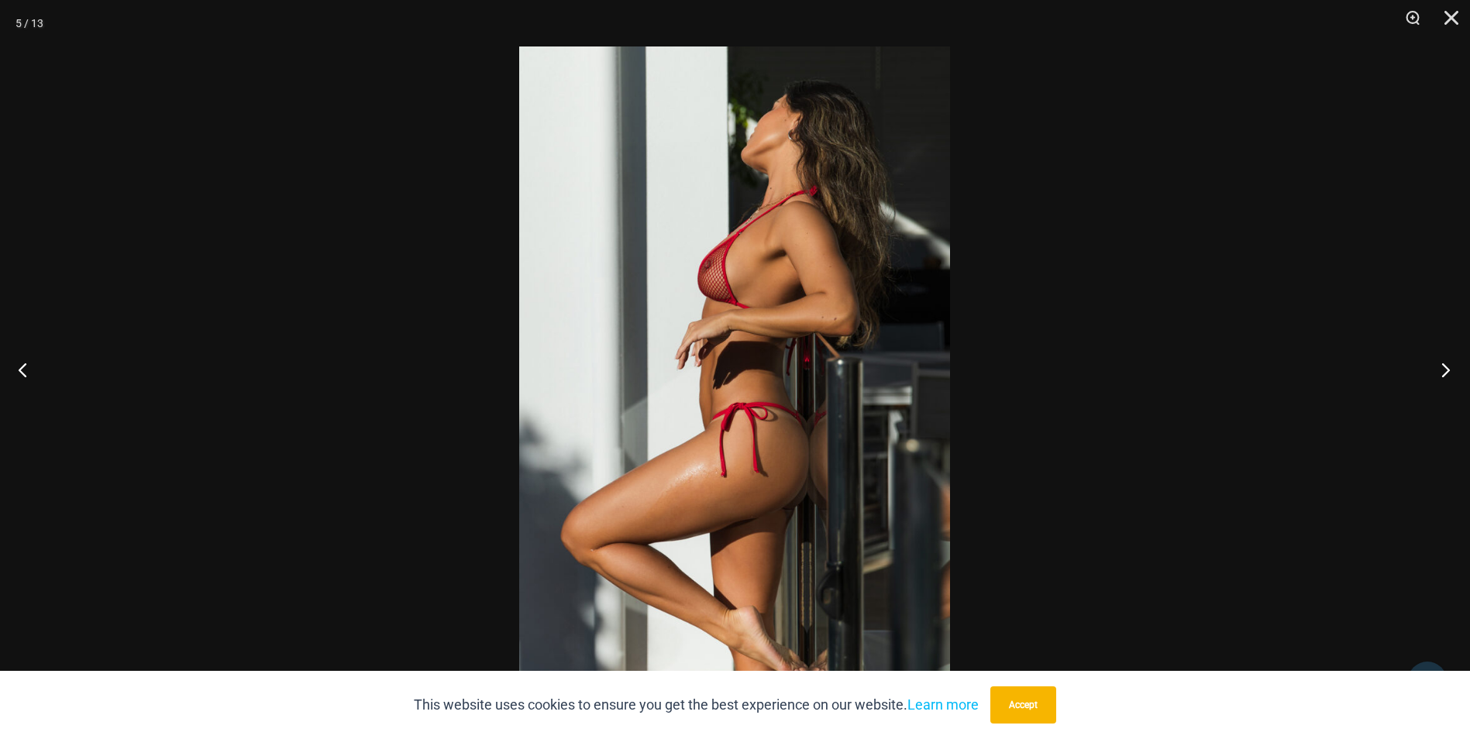
click at [1459, 367] on button "Next" at bounding box center [1440, 369] width 58 height 77
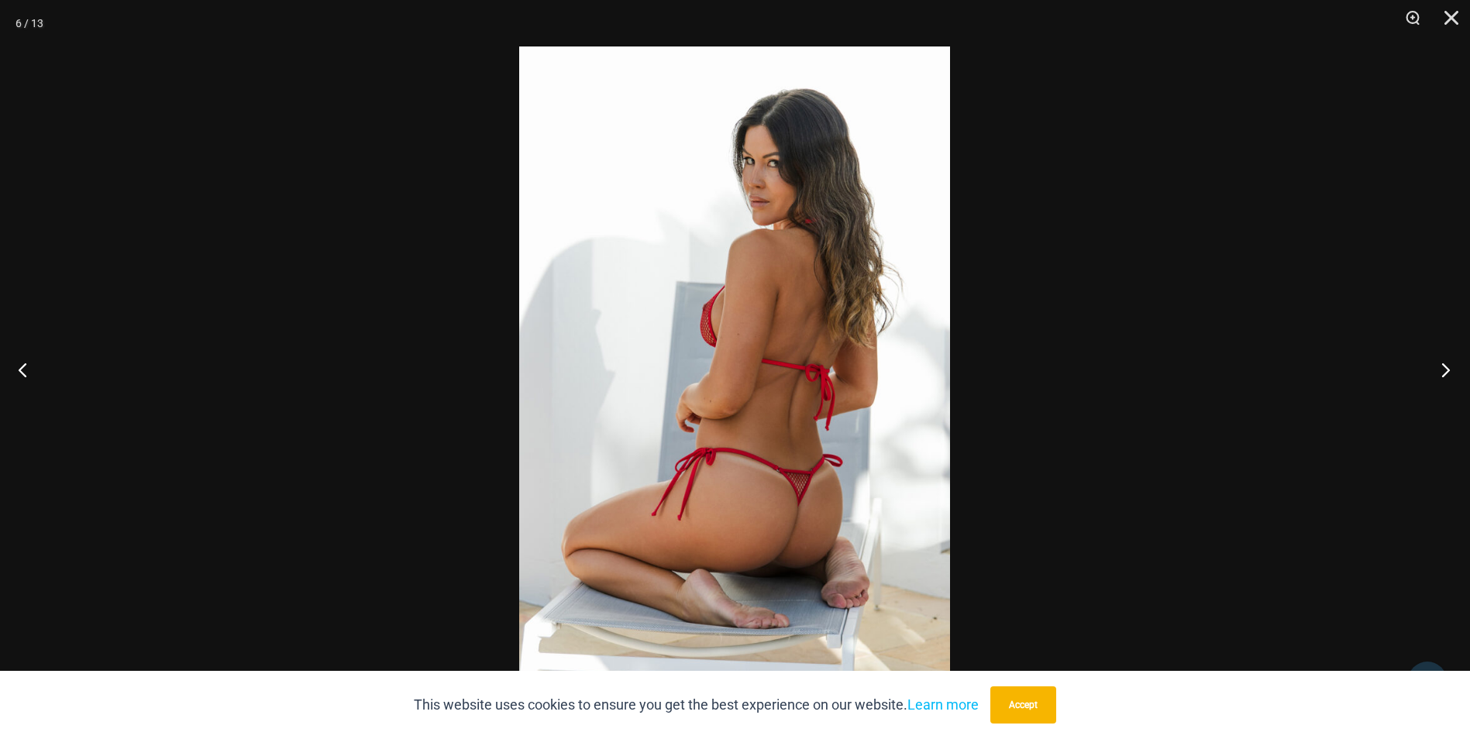
click at [1457, 365] on button "Next" at bounding box center [1440, 369] width 58 height 77
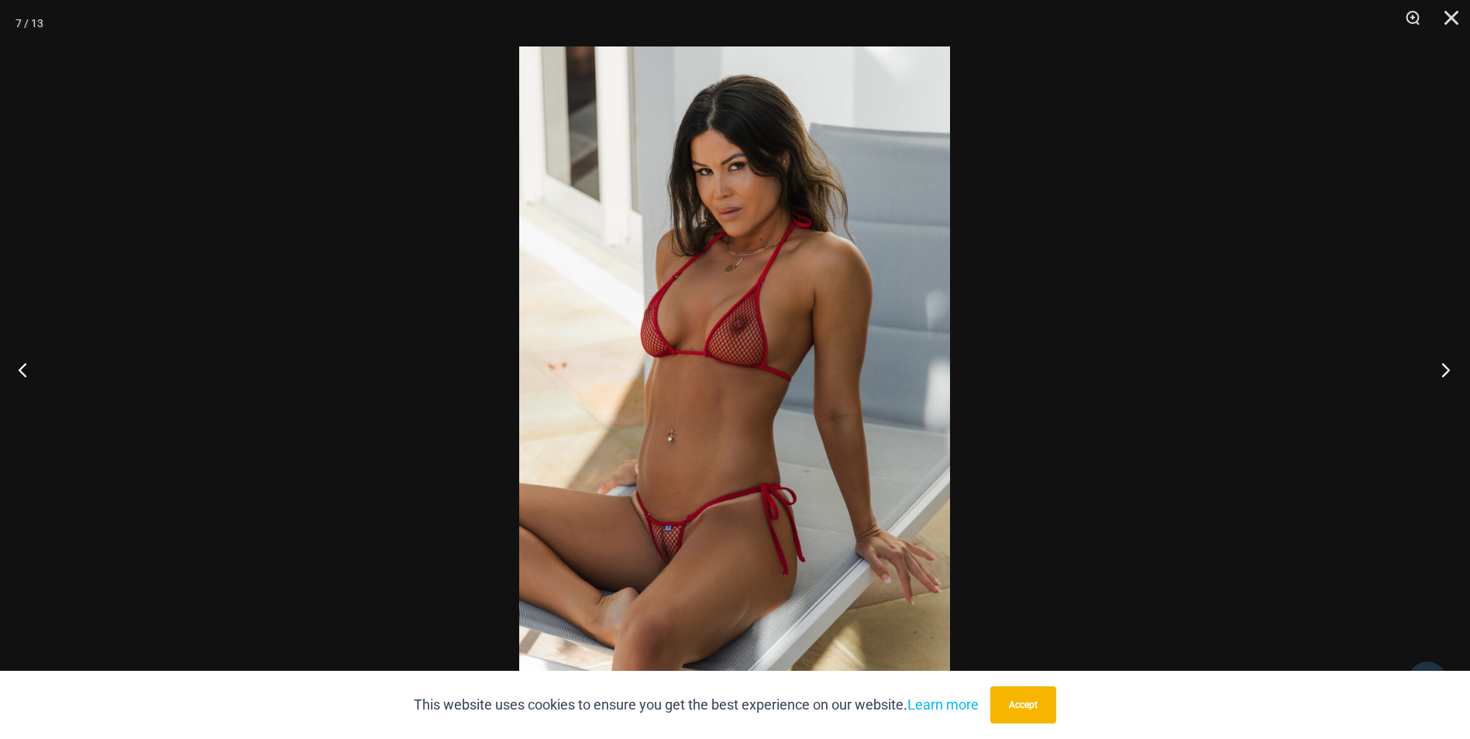
click at [1457, 365] on button "Next" at bounding box center [1440, 369] width 58 height 77
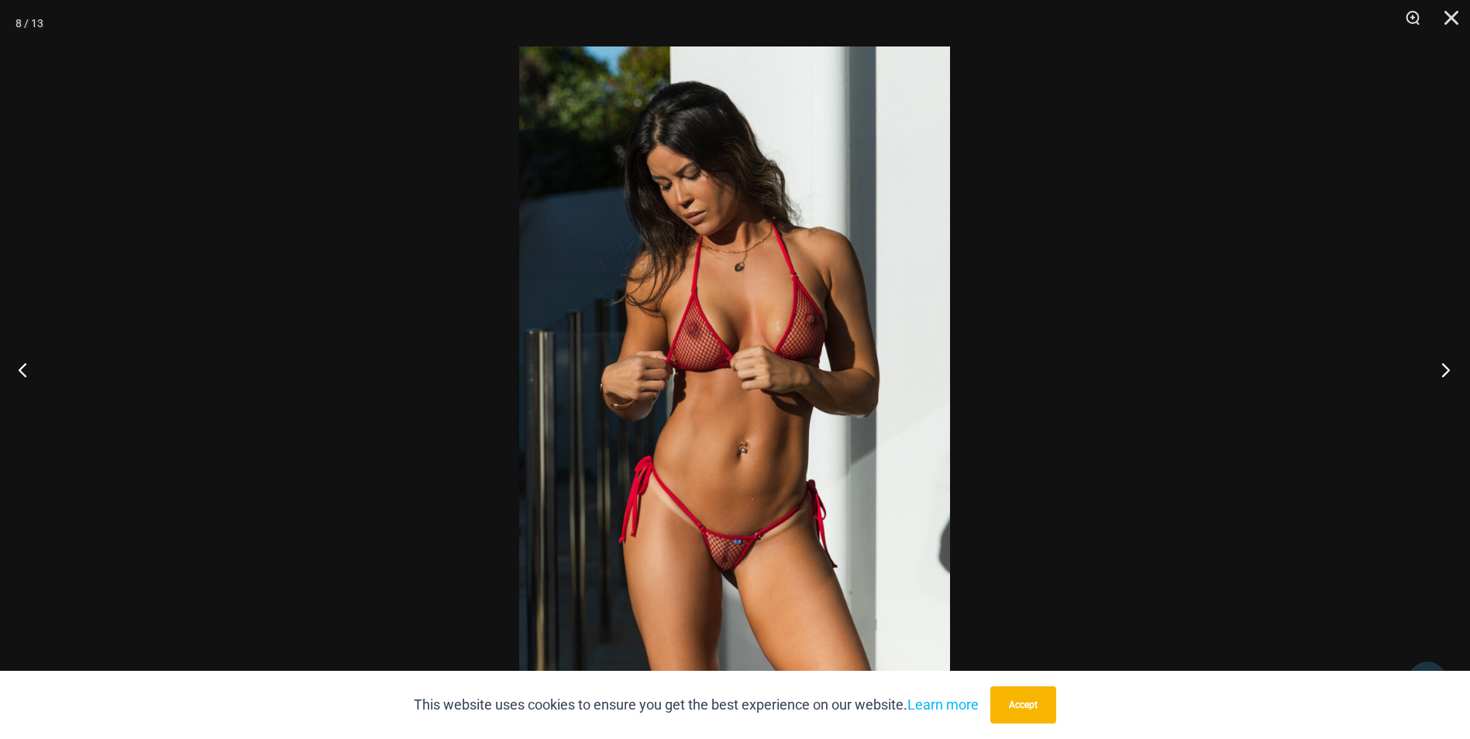
click at [1457, 365] on button "Next" at bounding box center [1440, 369] width 58 height 77
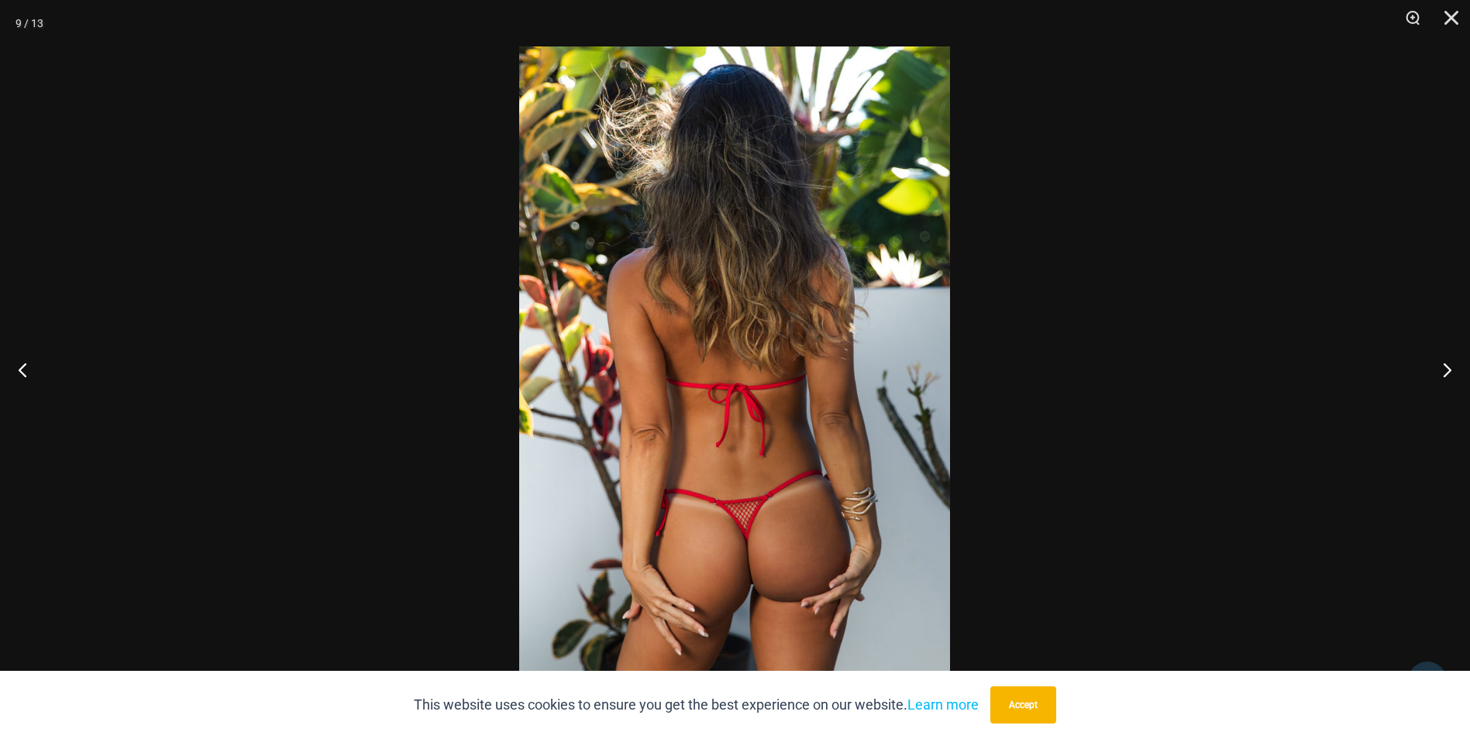
click at [1367, 269] on div at bounding box center [735, 369] width 1470 height 739
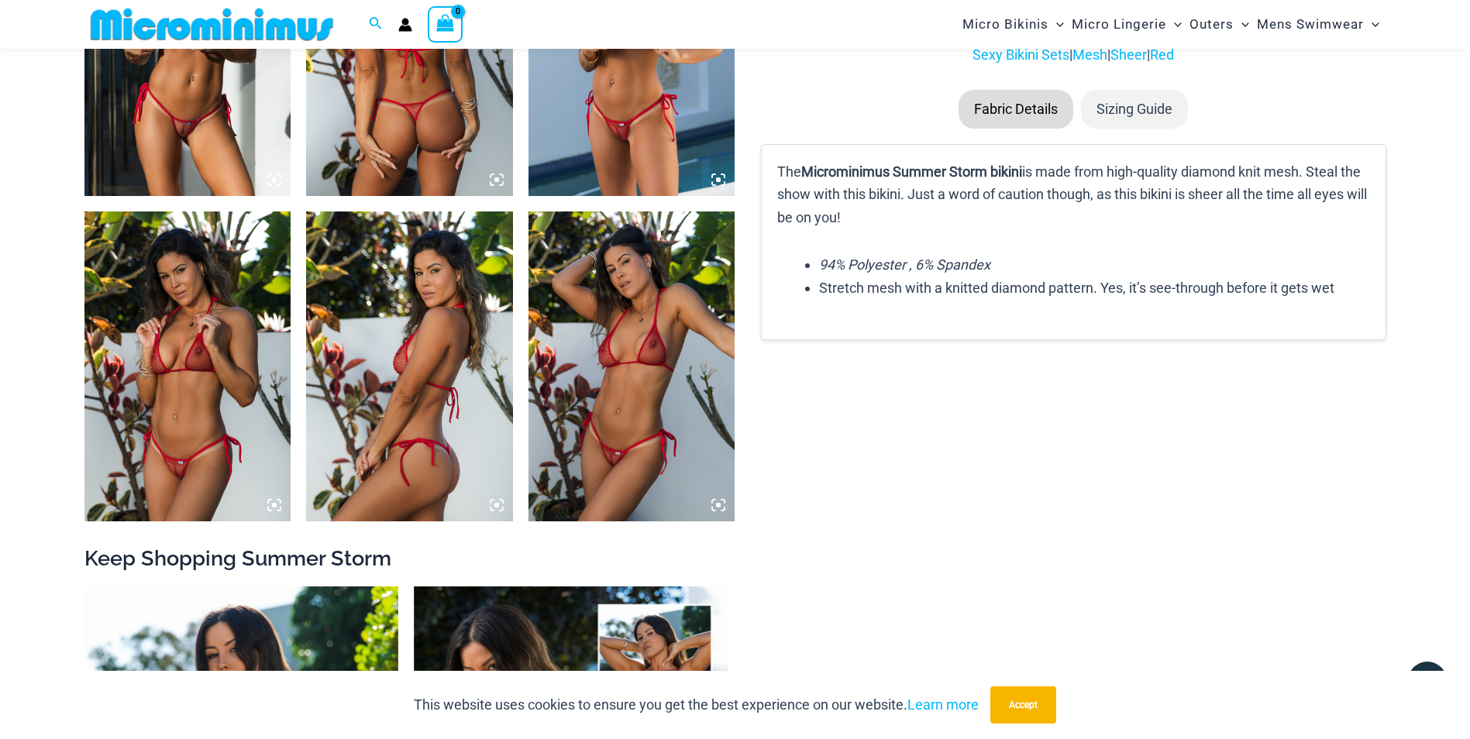
scroll to position [1900, 0]
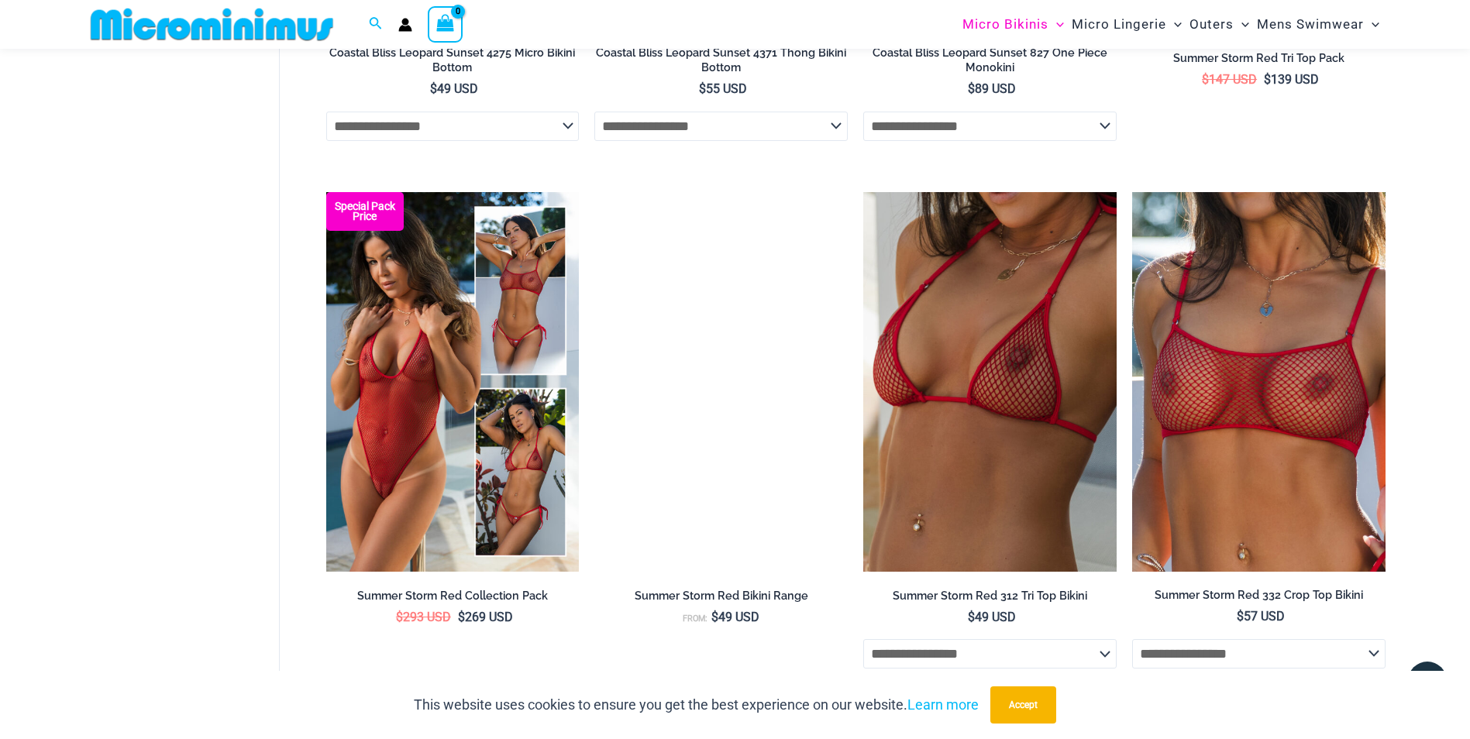
scroll to position [3470, 0]
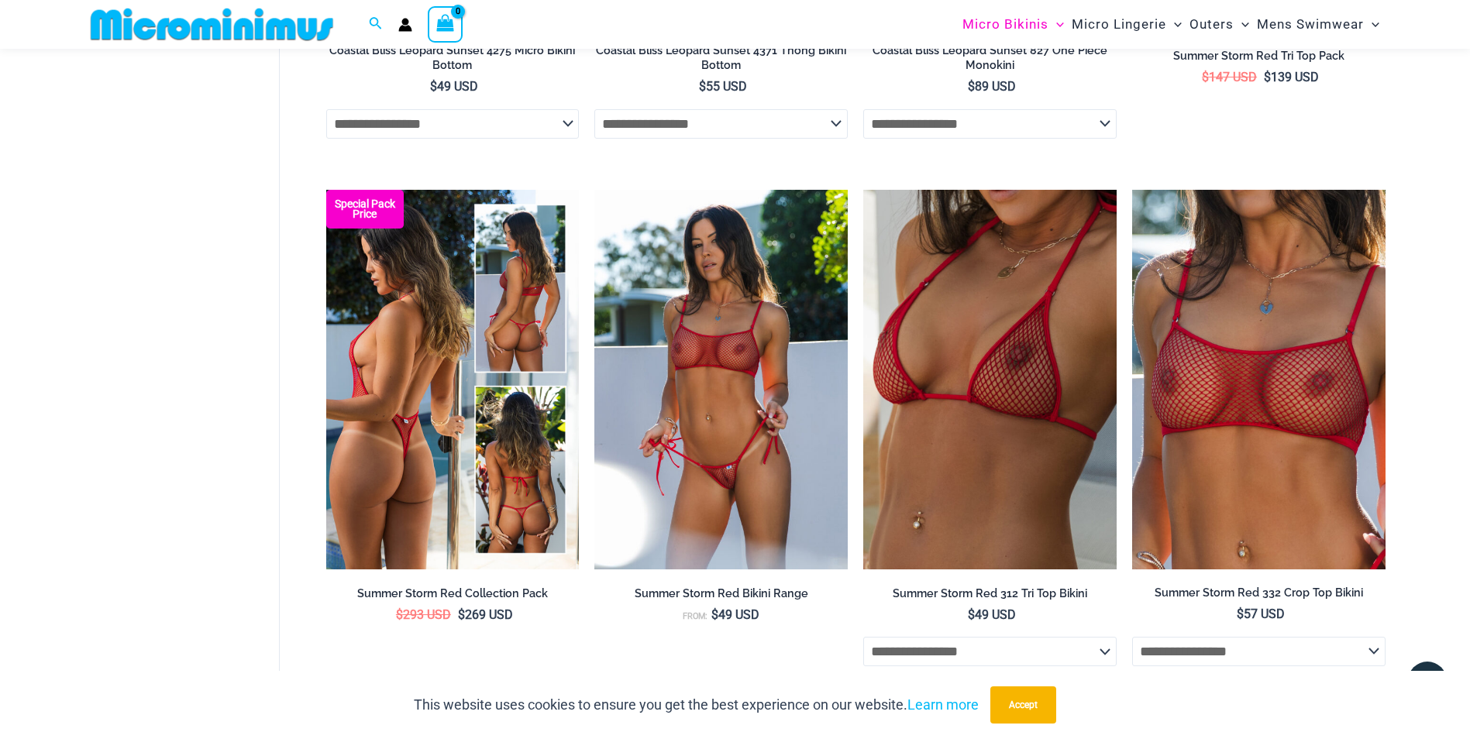
click at [400, 370] on img at bounding box center [452, 380] width 253 height 380
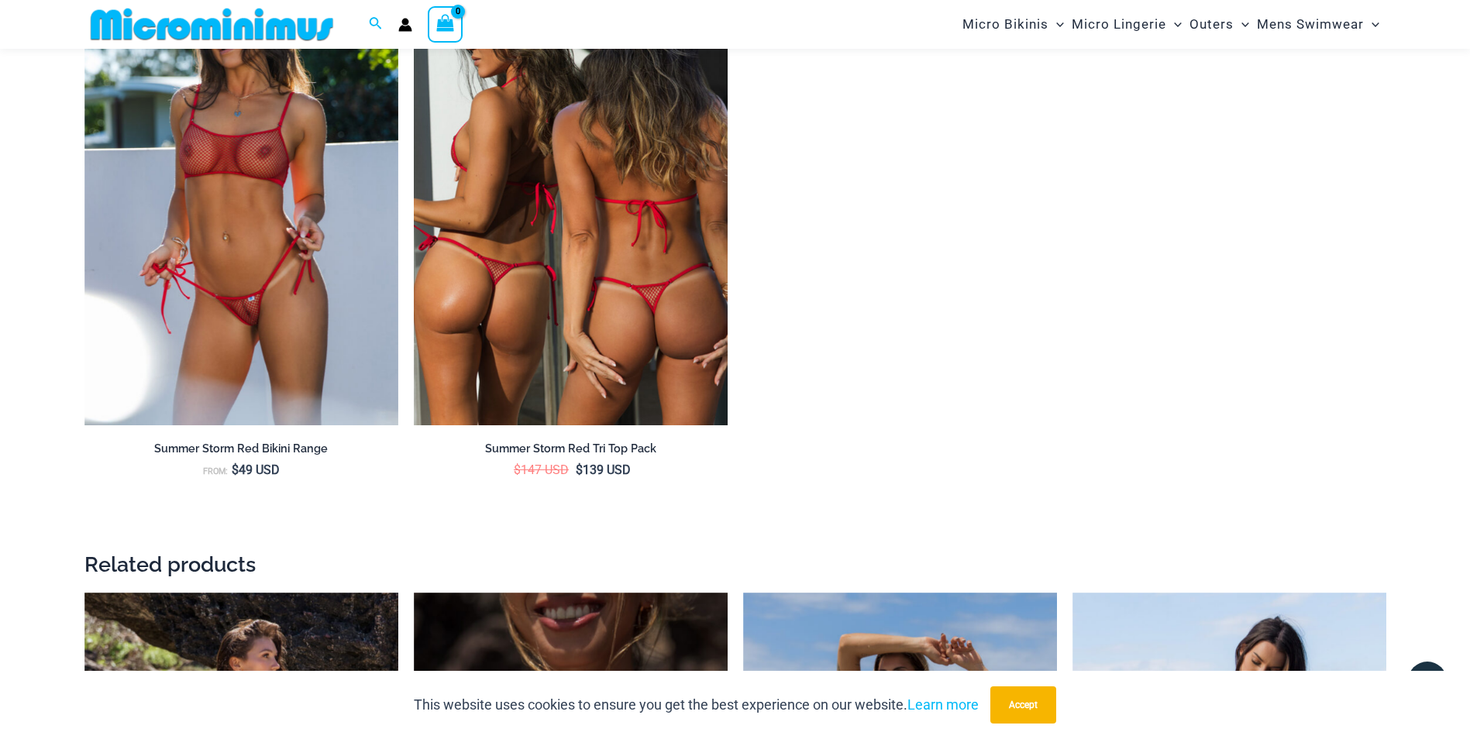
scroll to position [3024, 0]
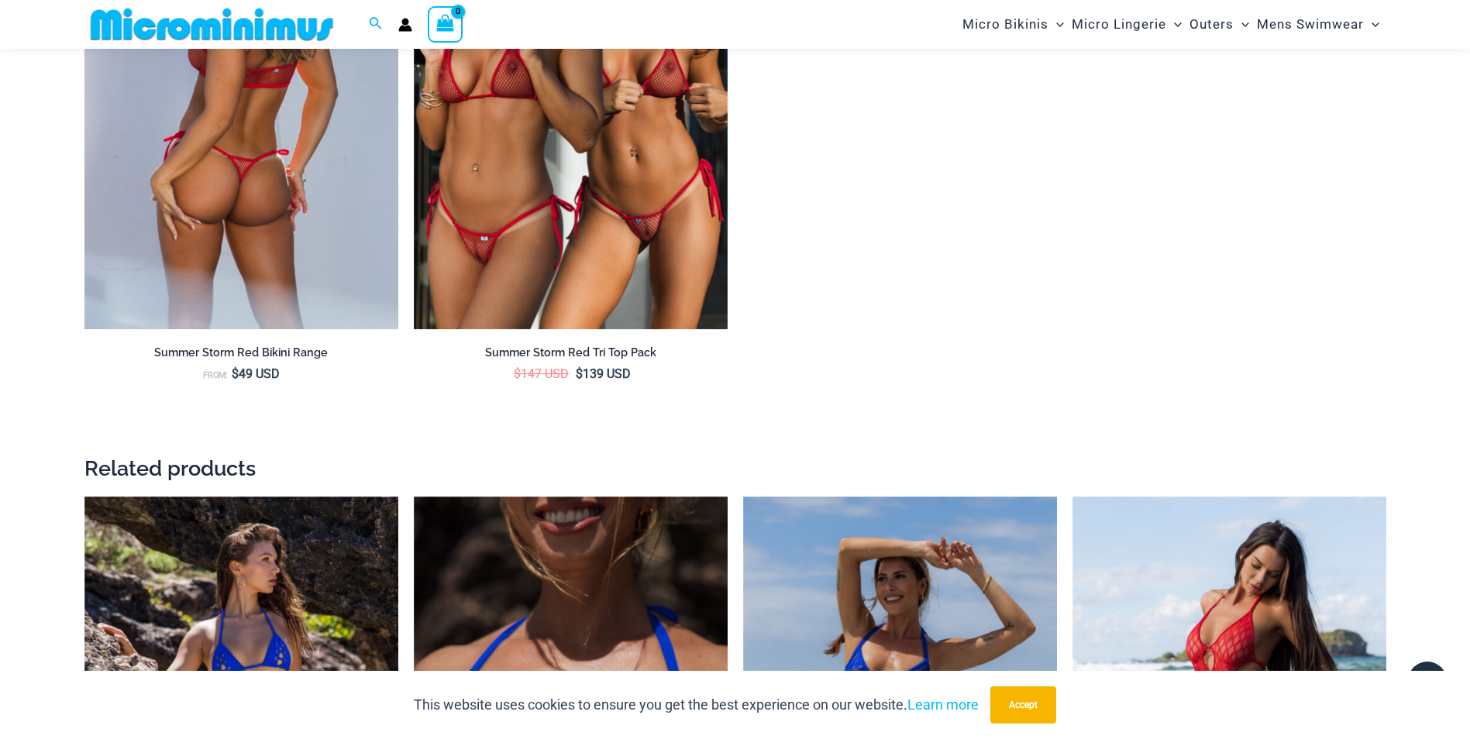
click at [237, 202] on img at bounding box center [241, 93] width 314 height 471
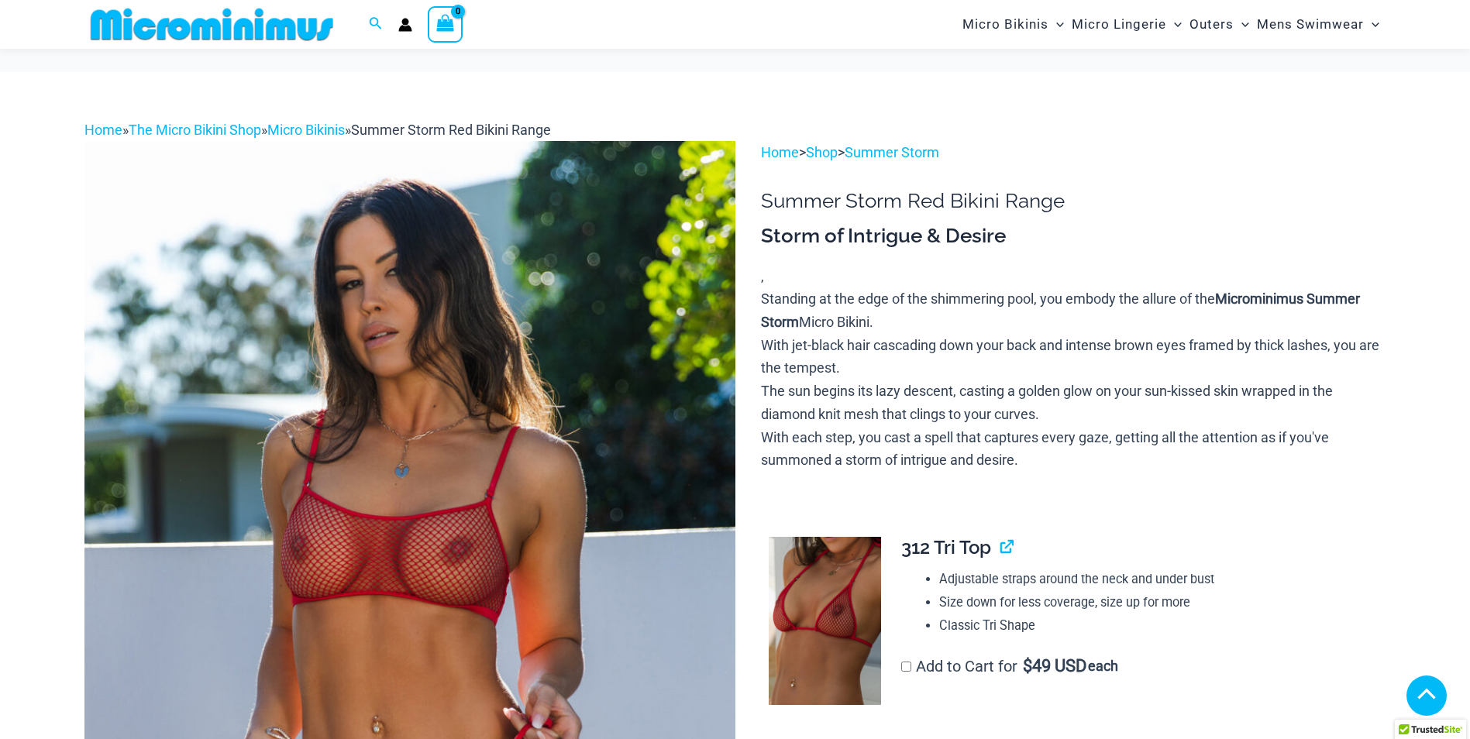
scroll to position [339, 0]
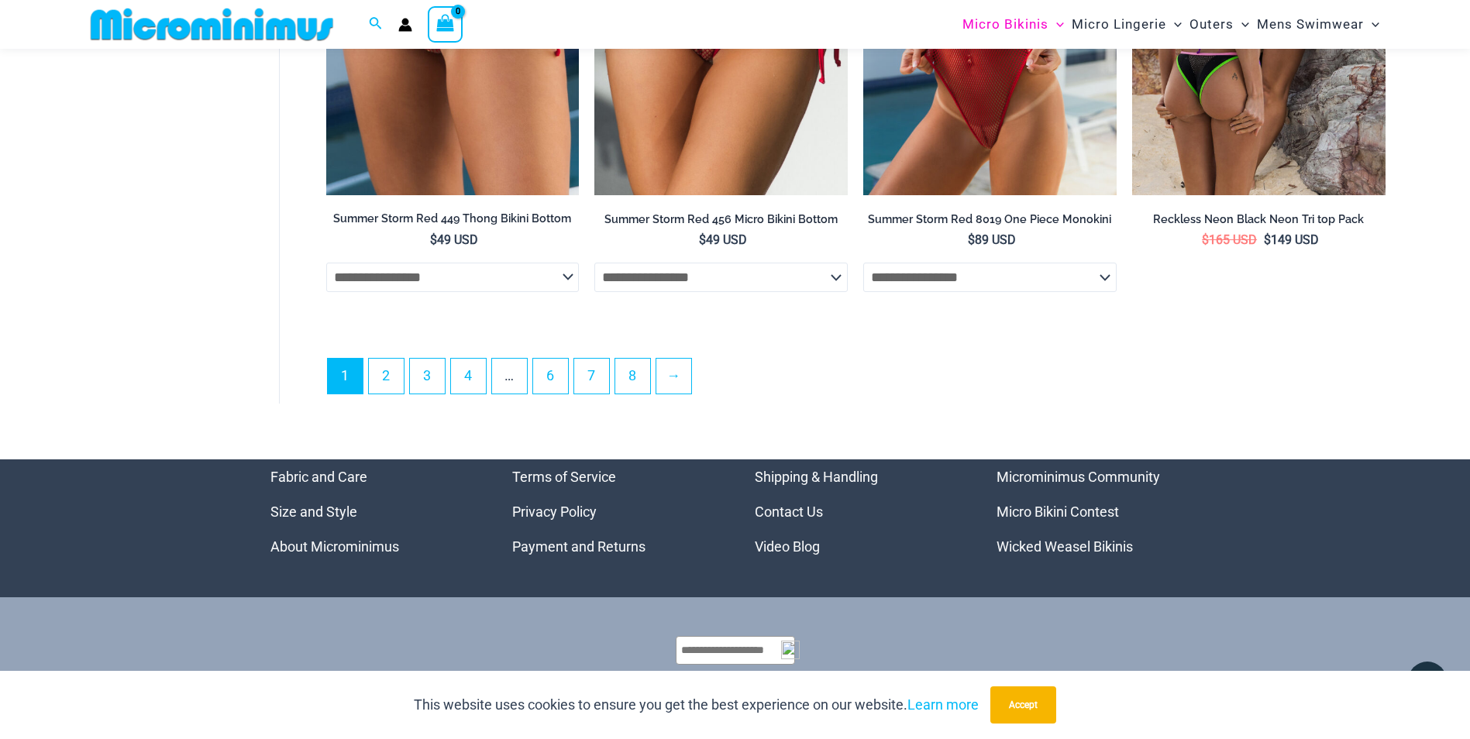
scroll to position [4394, 0]
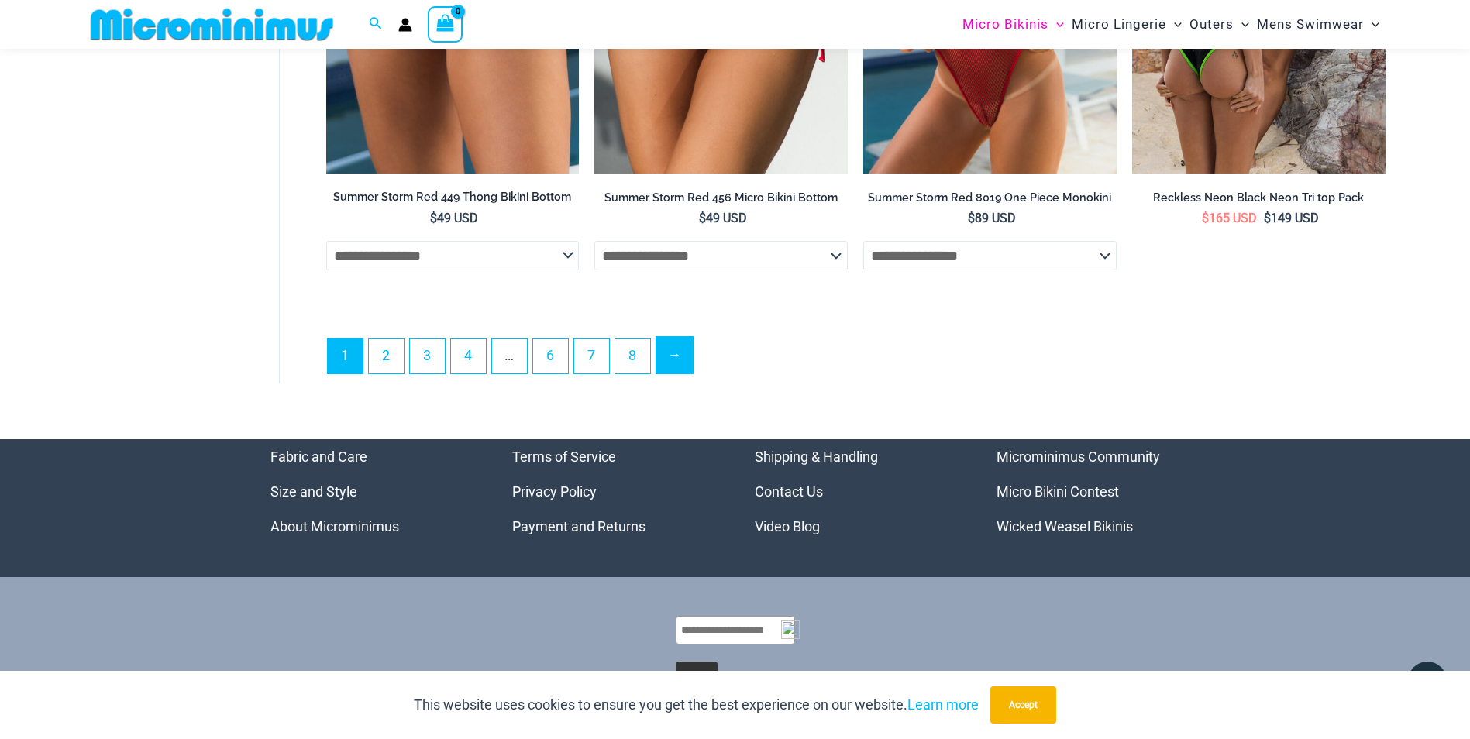
click at [670, 357] on link "→" at bounding box center [674, 355] width 36 height 36
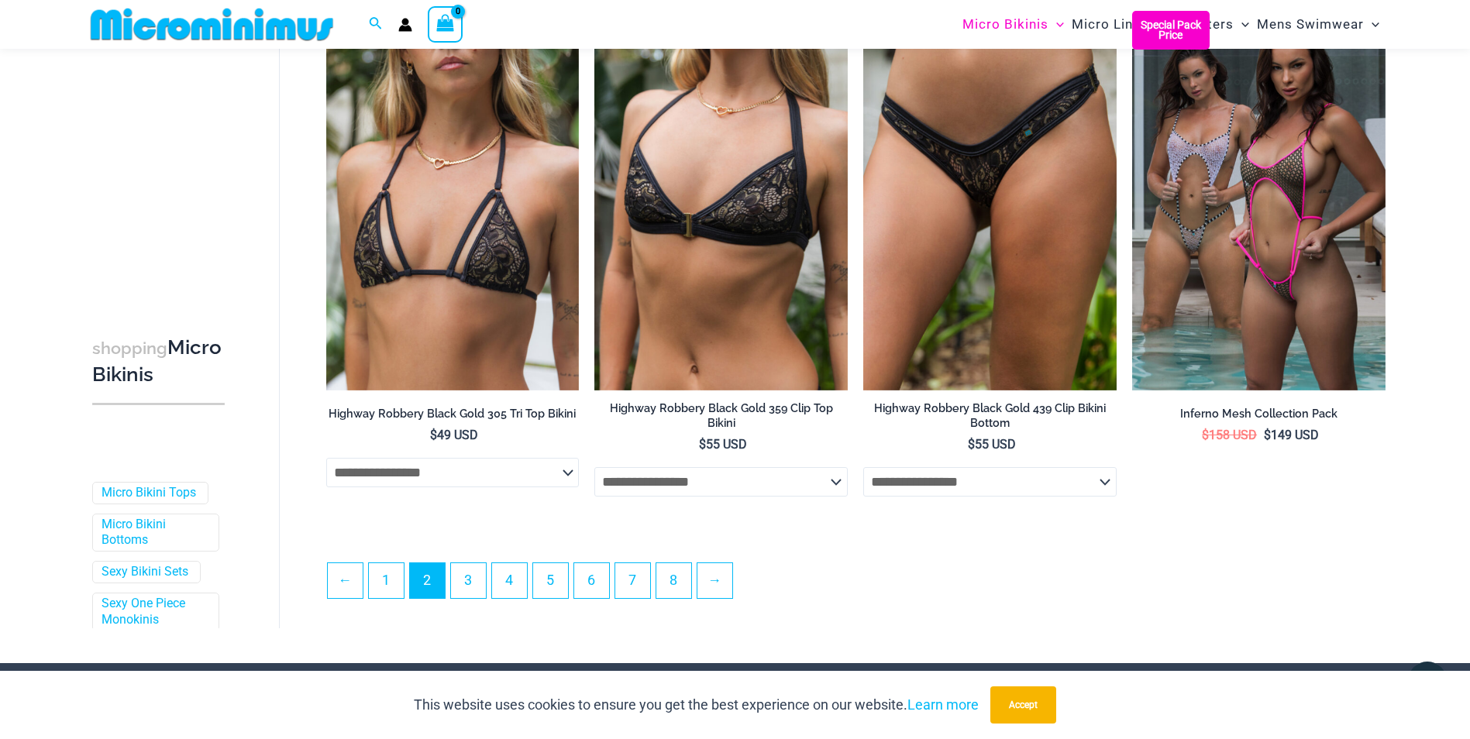
scroll to position [3910, 0]
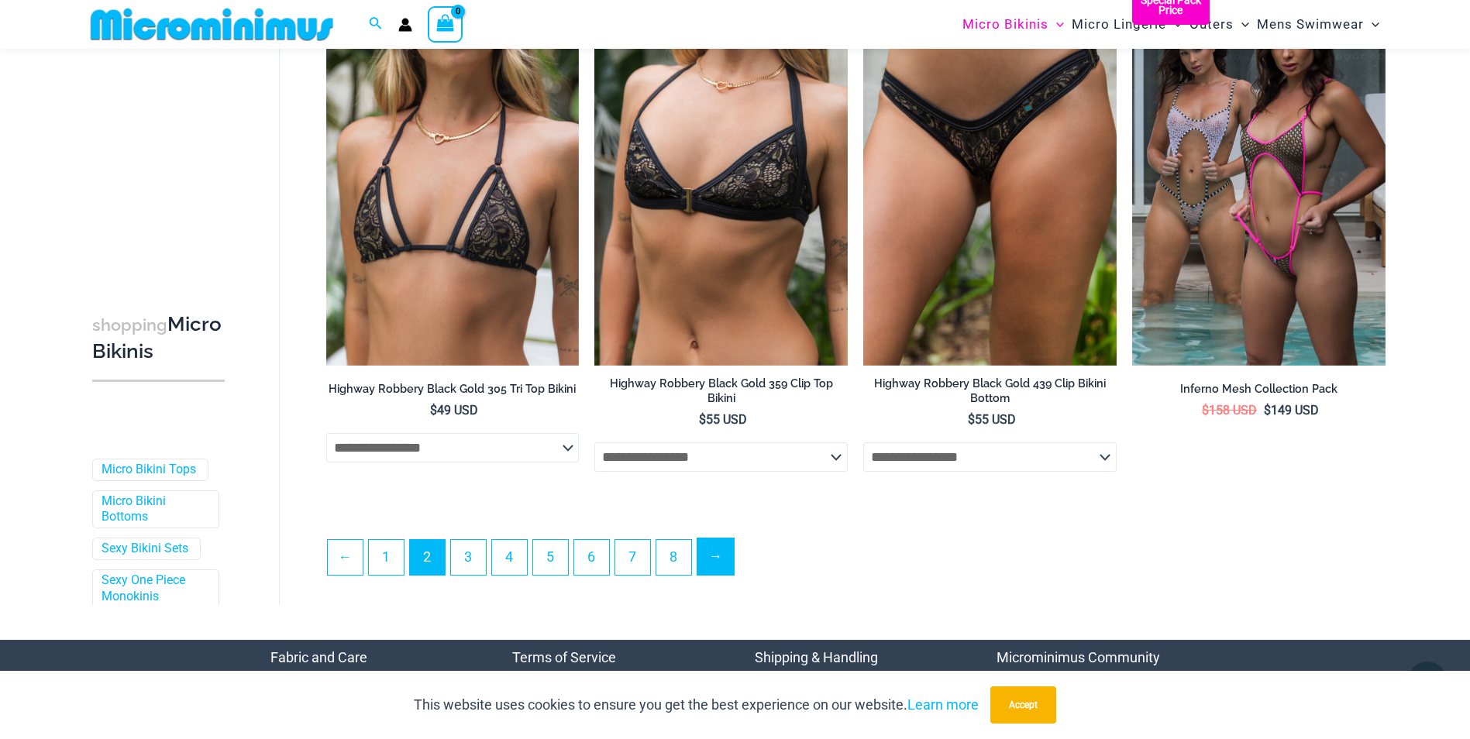
click at [734, 570] on link "→" at bounding box center [715, 556] width 36 height 36
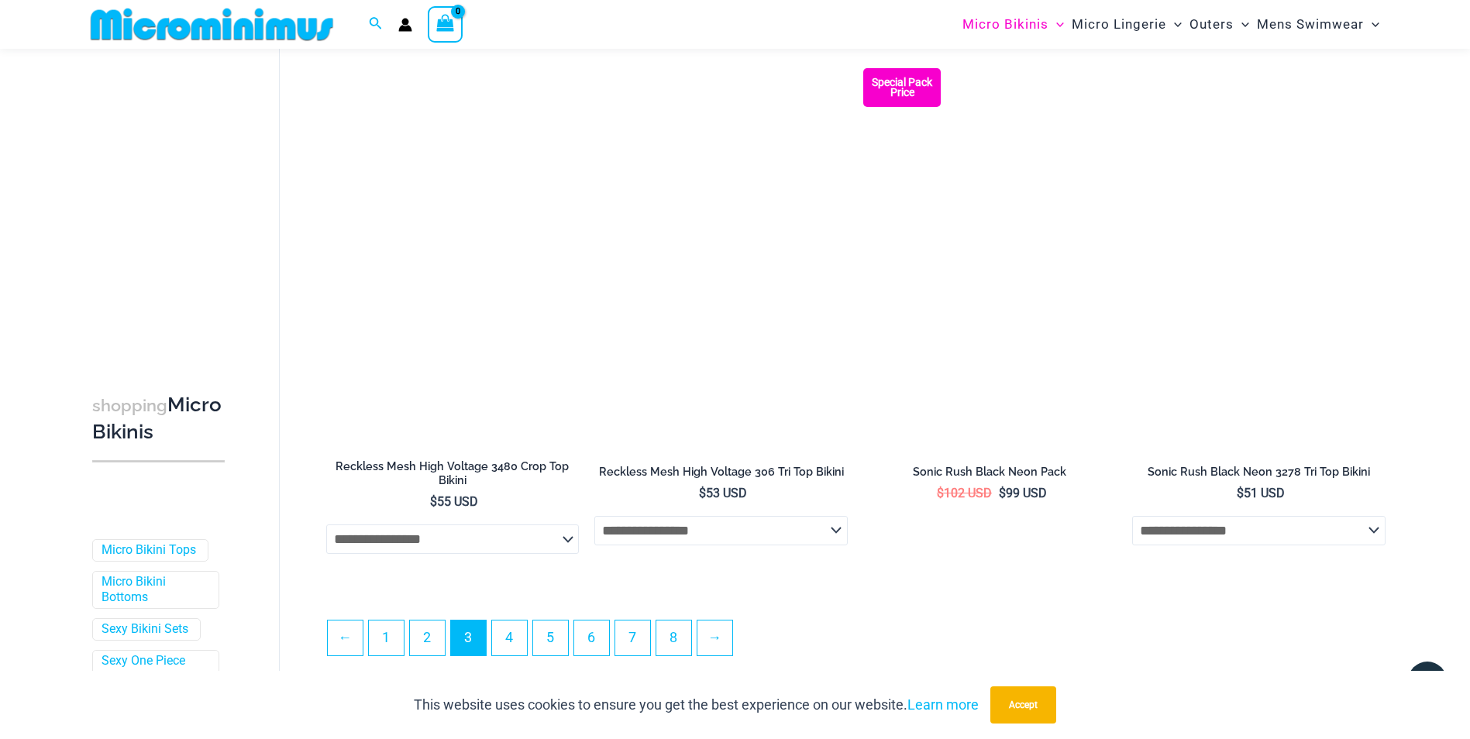
scroll to position [3835, 0]
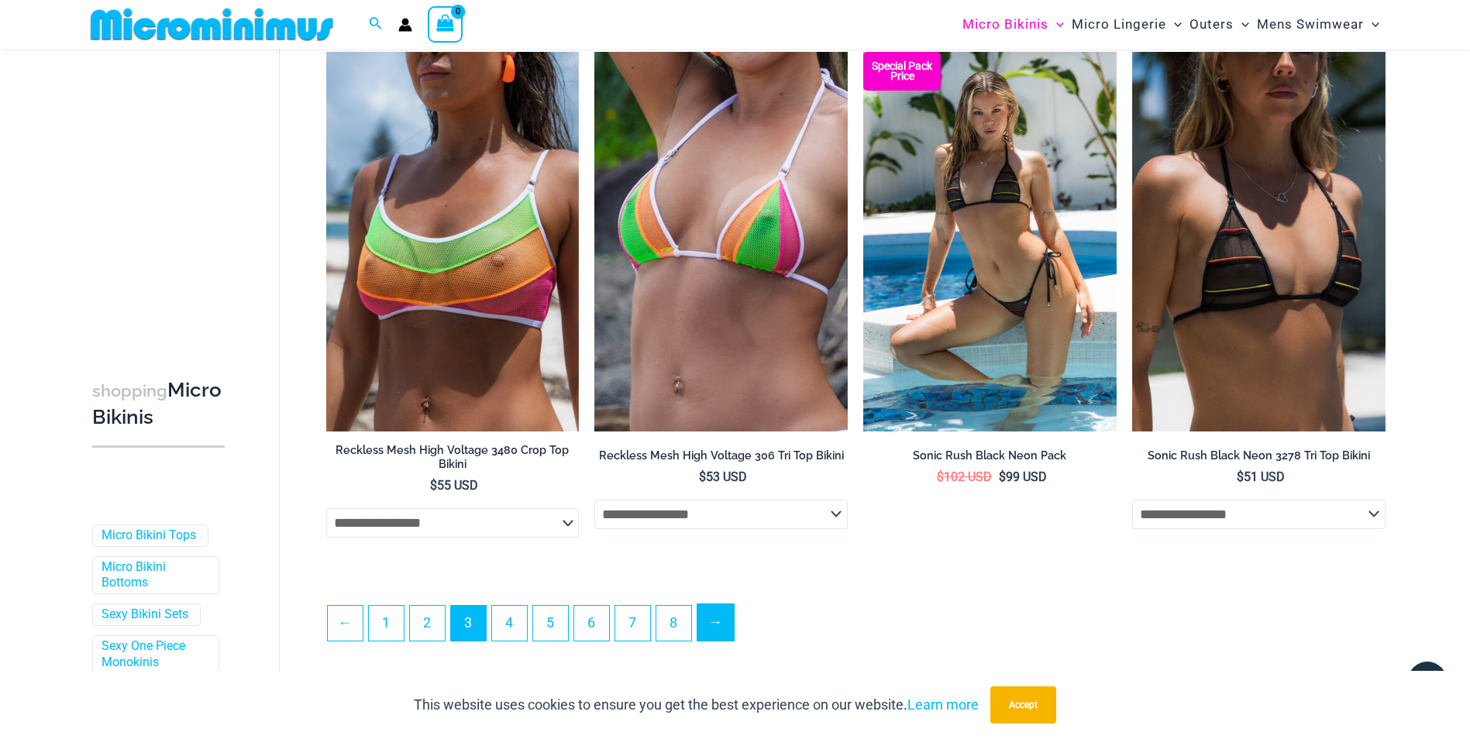
click at [713, 623] on link "→" at bounding box center [715, 622] width 36 height 36
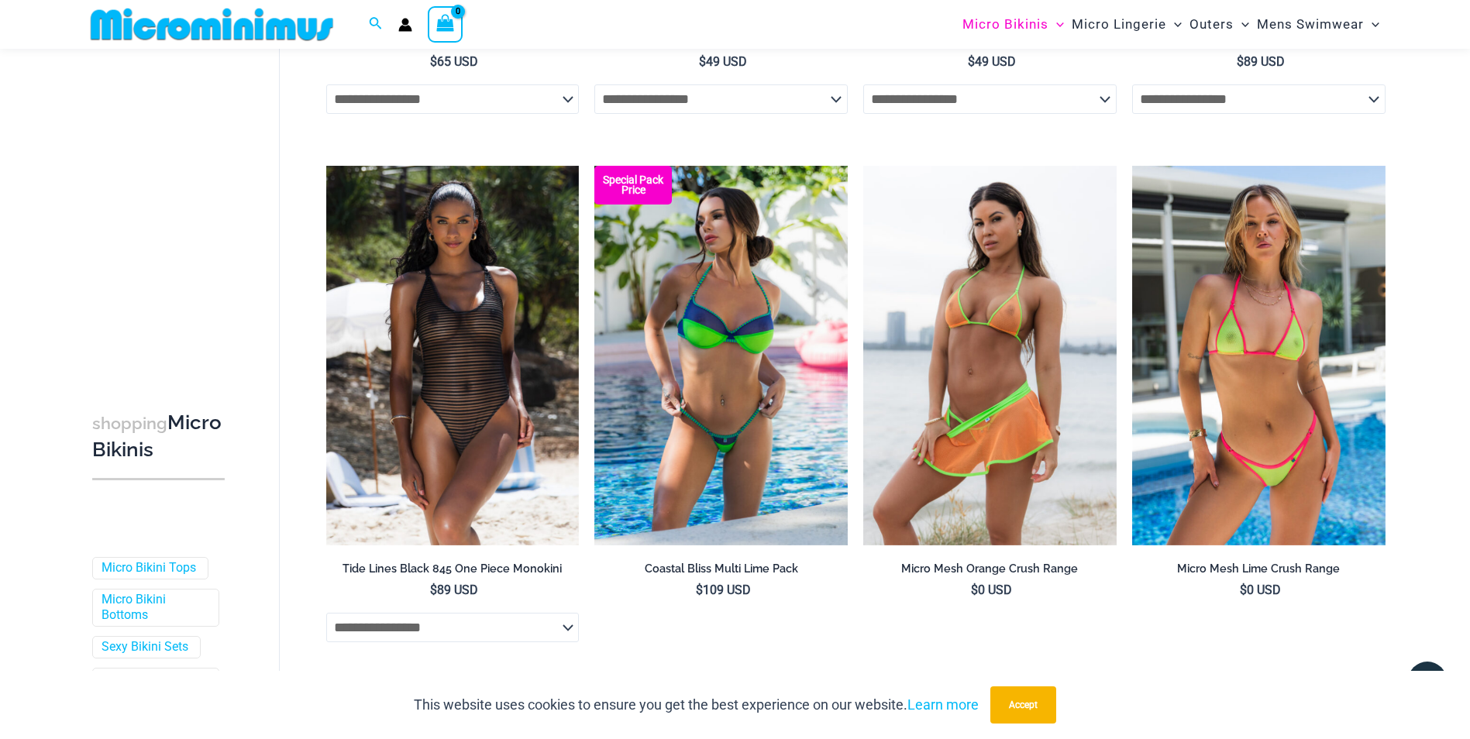
scroll to position [2649, 0]
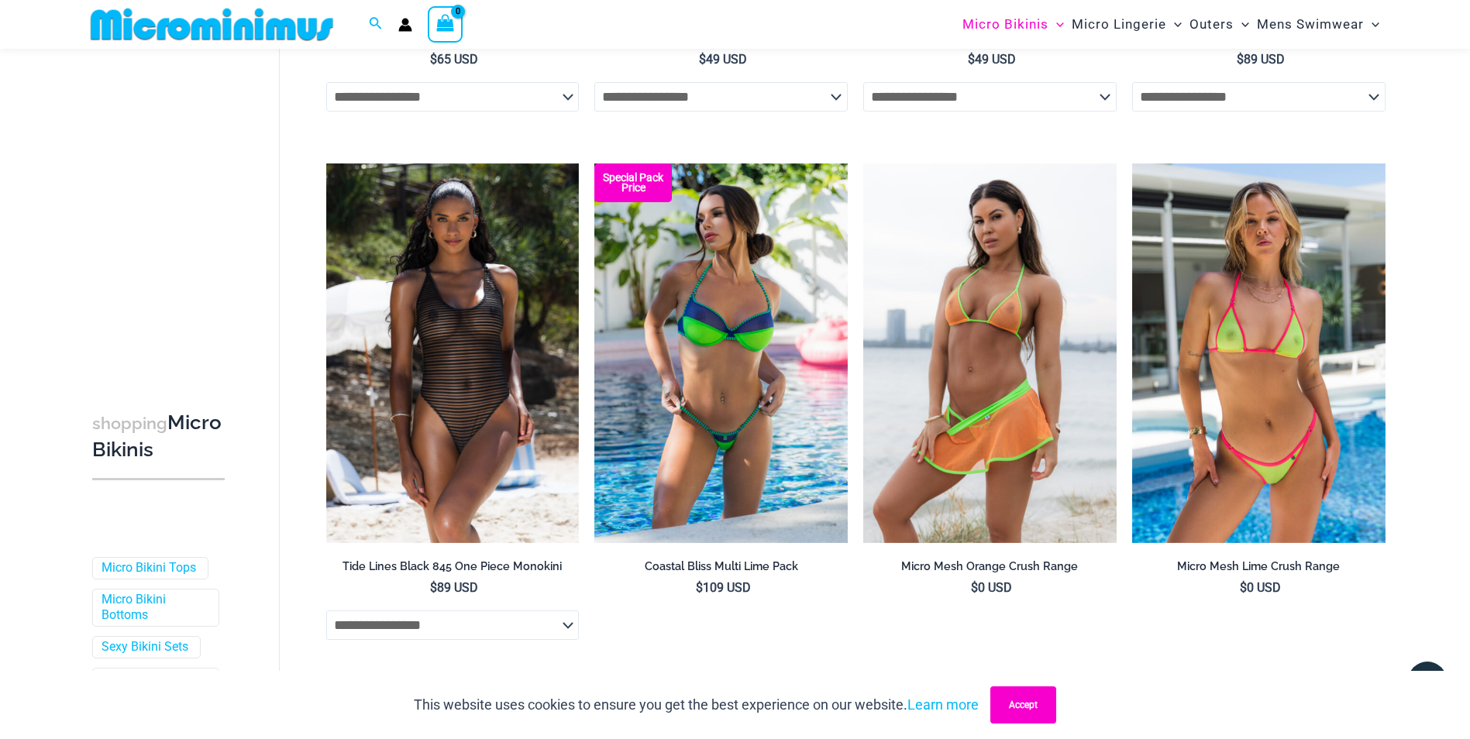
click at [1033, 700] on button "Accept" at bounding box center [1023, 704] width 66 height 37
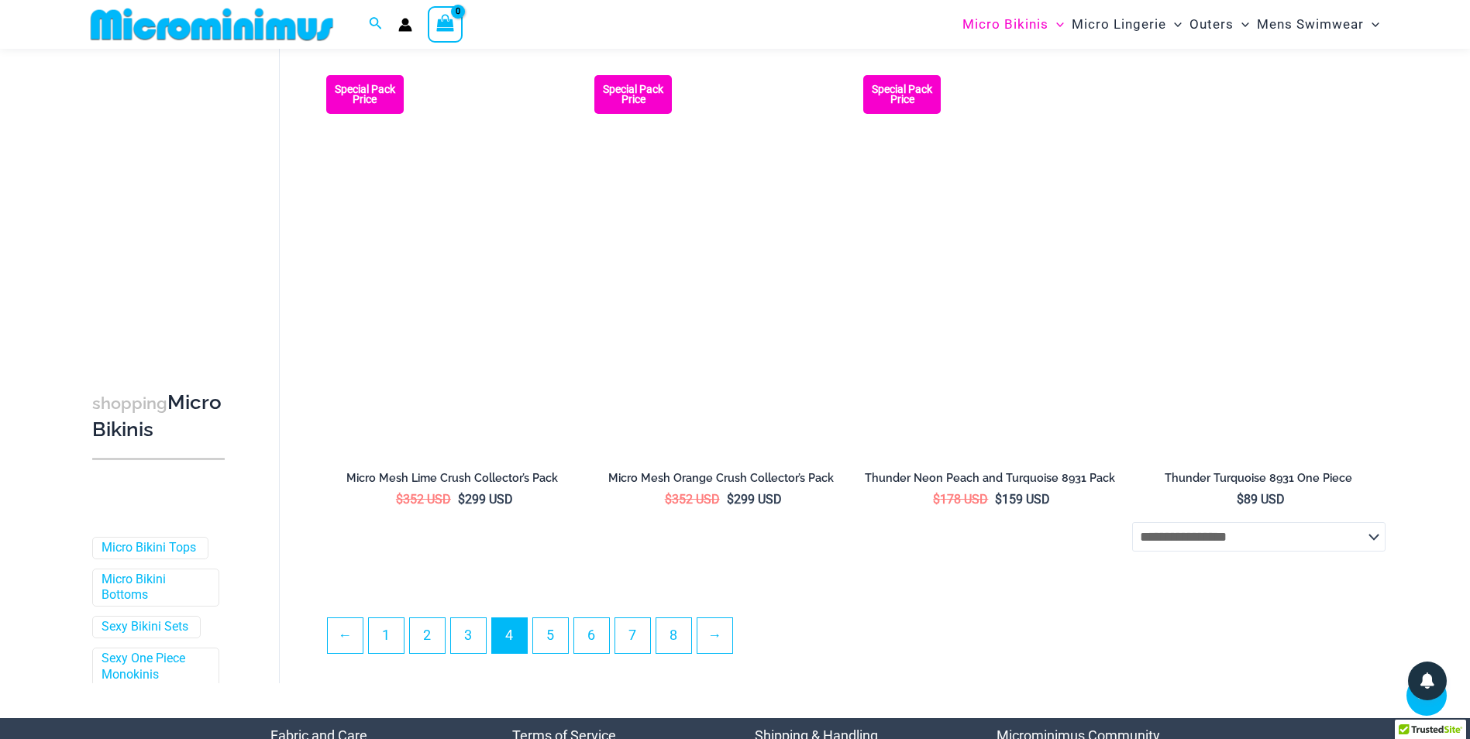
scroll to position [3758, 0]
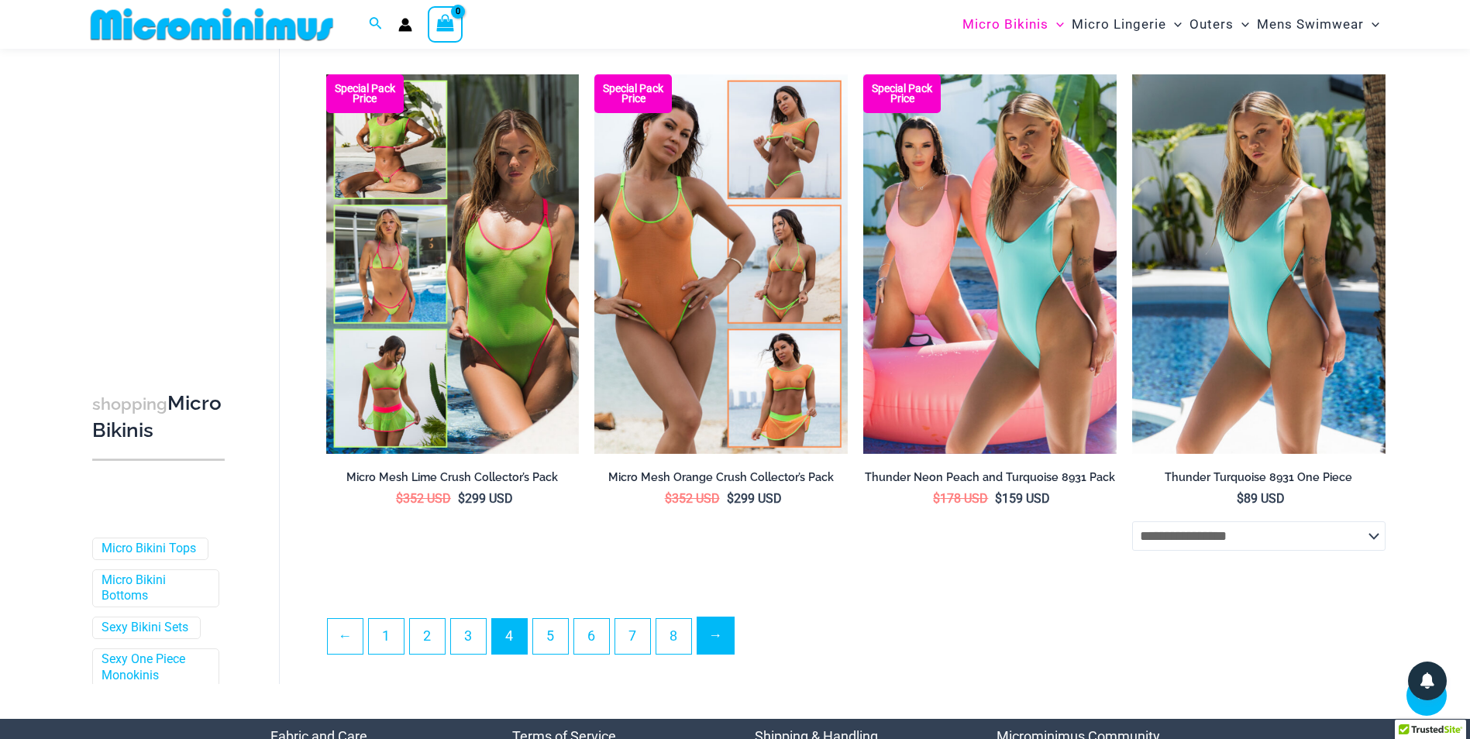
click at [713, 642] on link "→" at bounding box center [715, 635] width 36 height 36
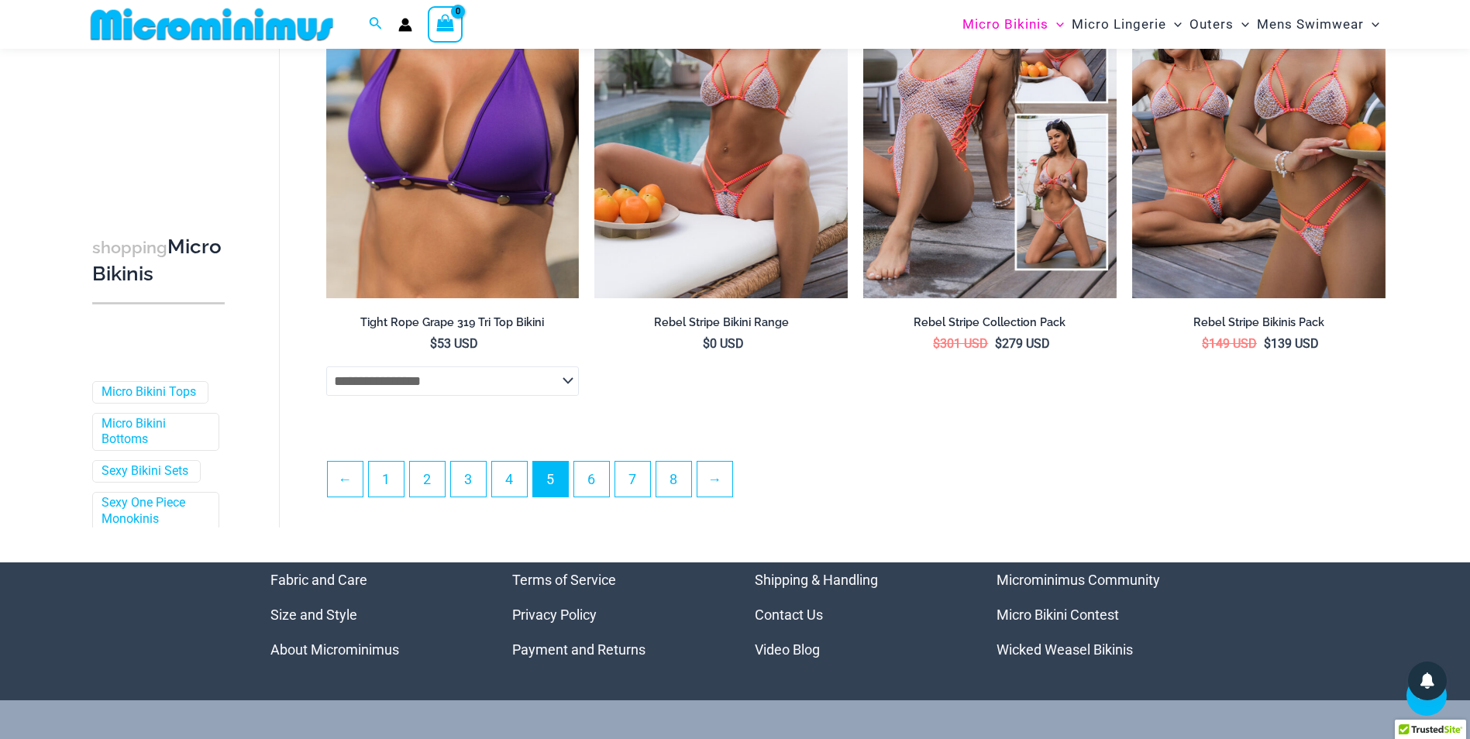
scroll to position [3962, 0]
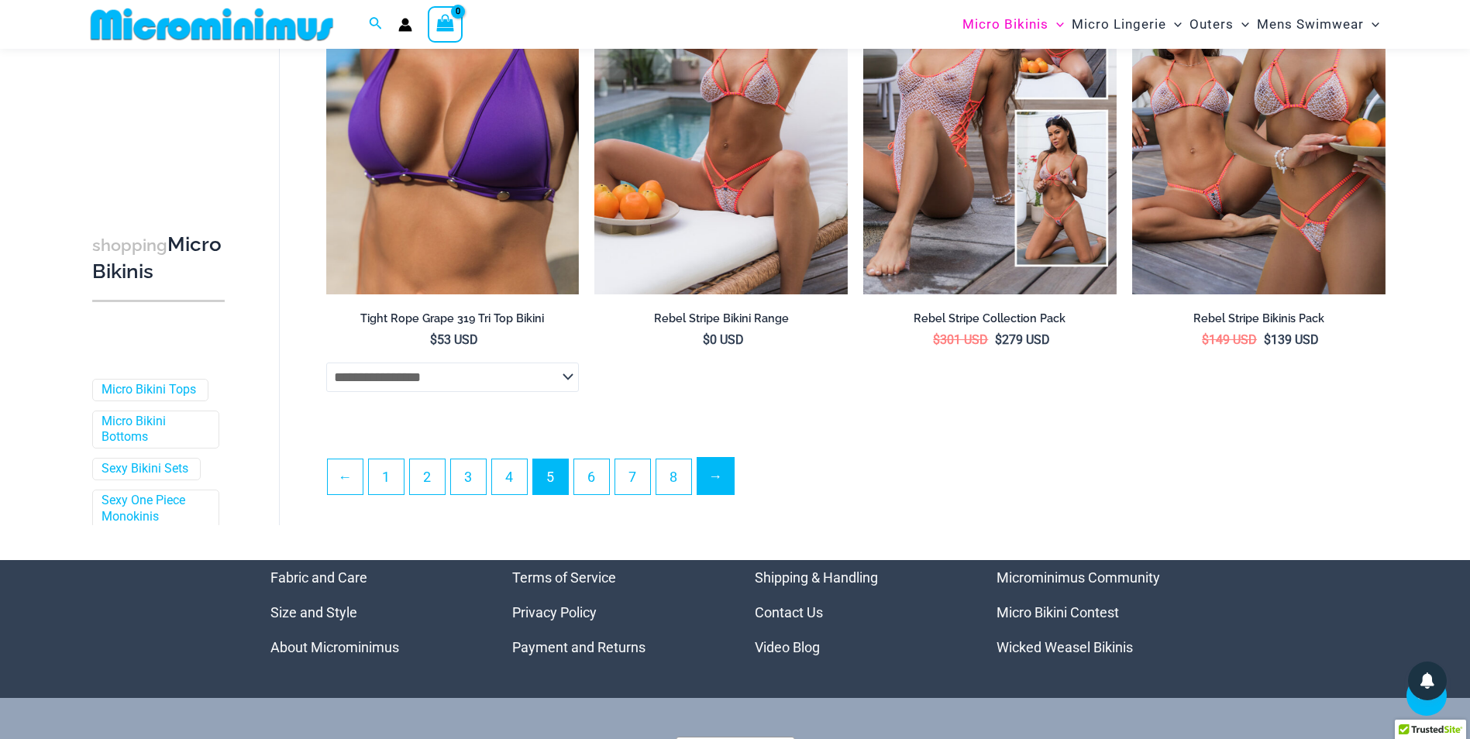
click at [726, 474] on link "→" at bounding box center [715, 476] width 36 height 36
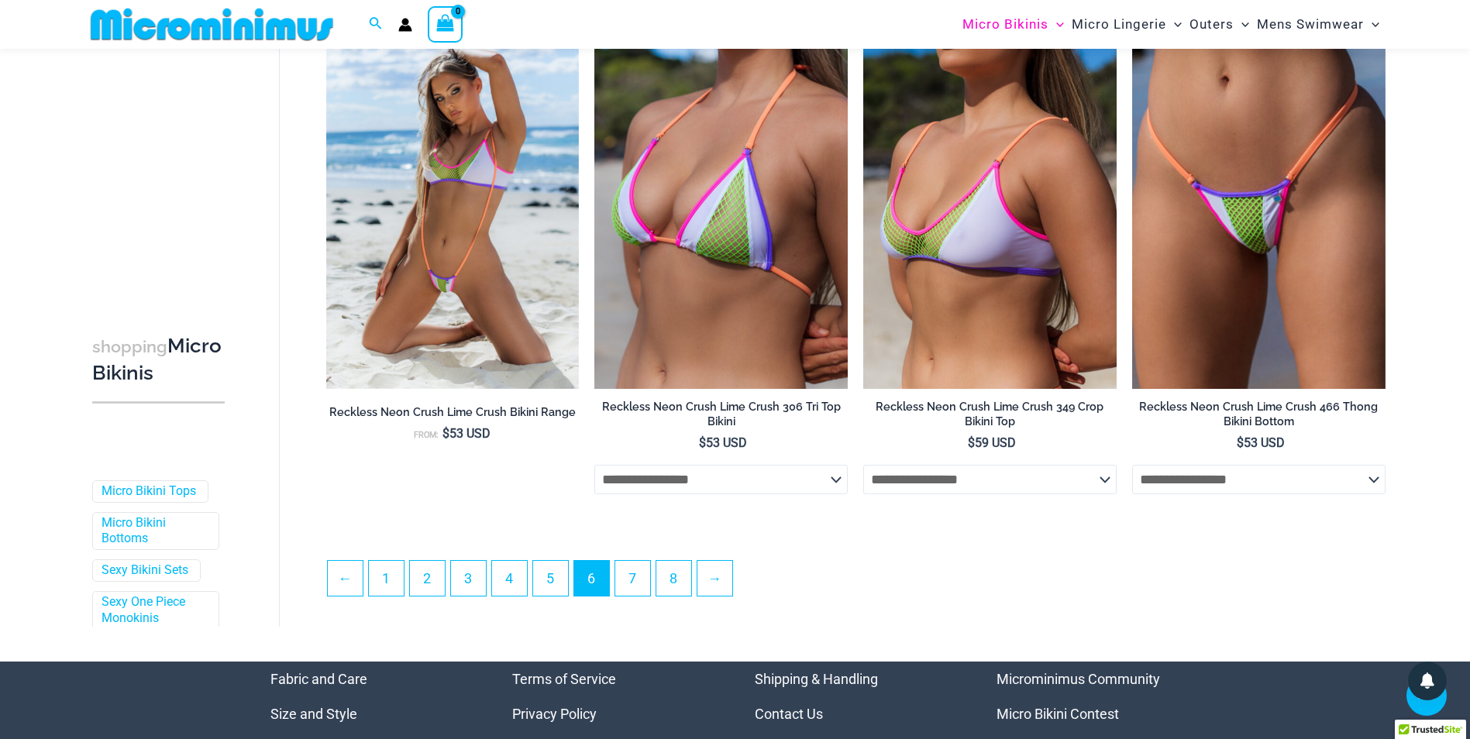
scroll to position [3855, 0]
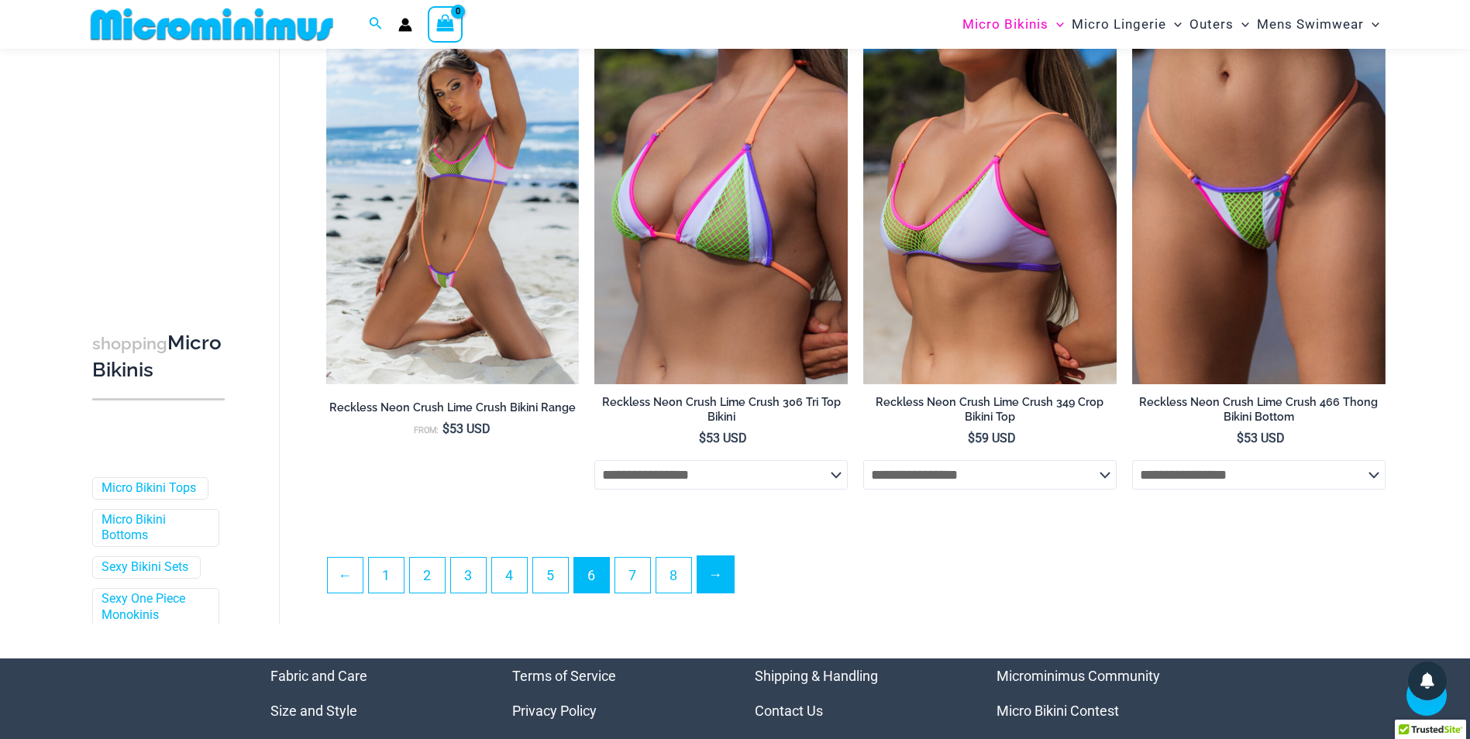
click at [717, 583] on link "→" at bounding box center [715, 574] width 36 height 36
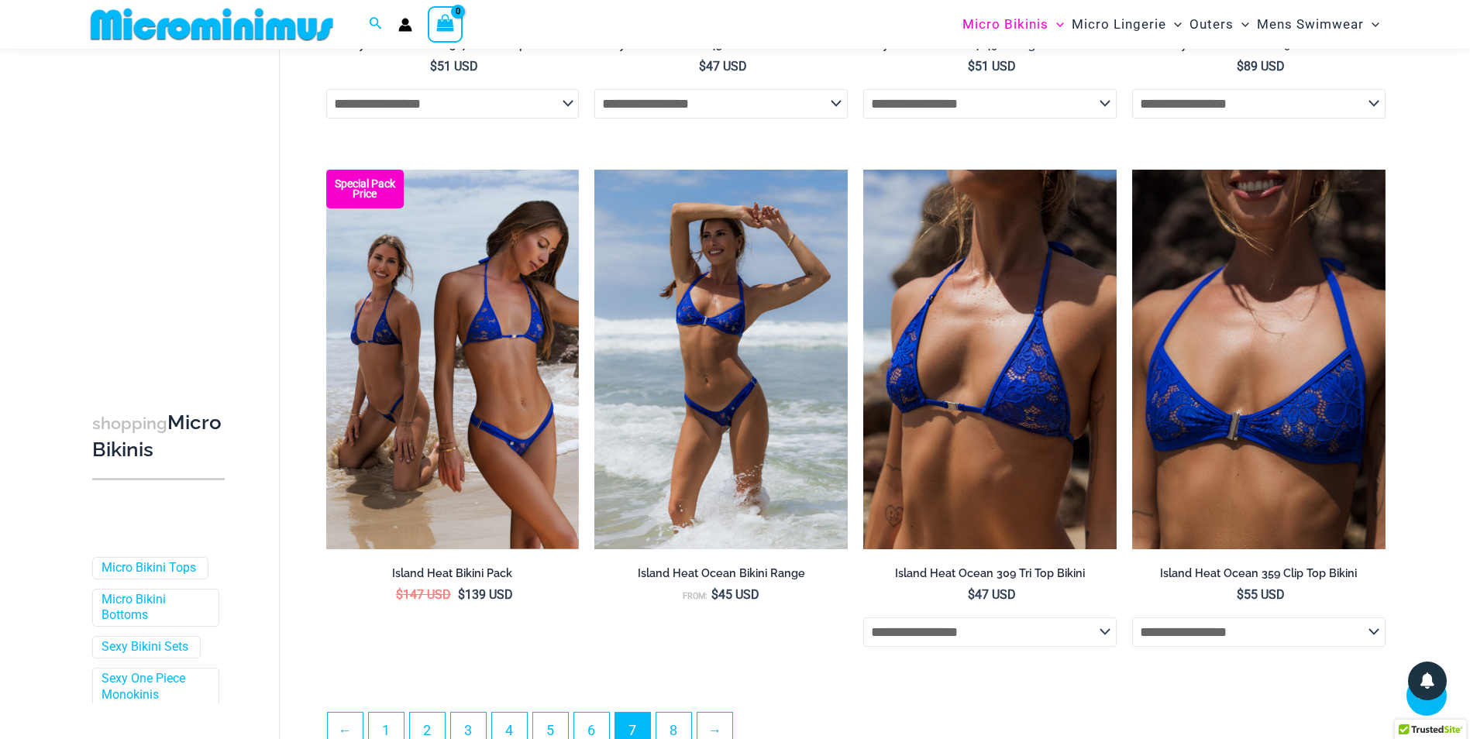
scroll to position [3834, 0]
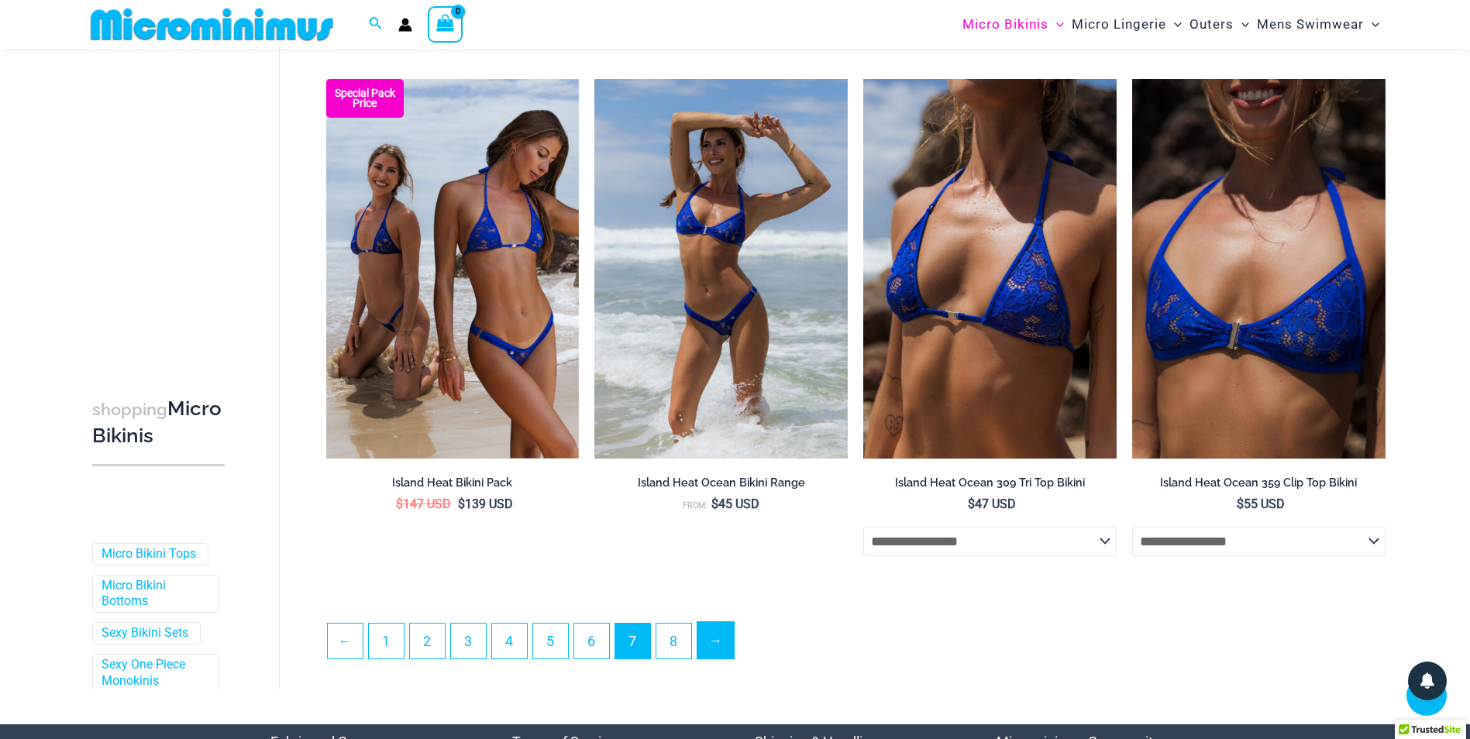
click at [729, 645] on link "→" at bounding box center [715, 640] width 36 height 36
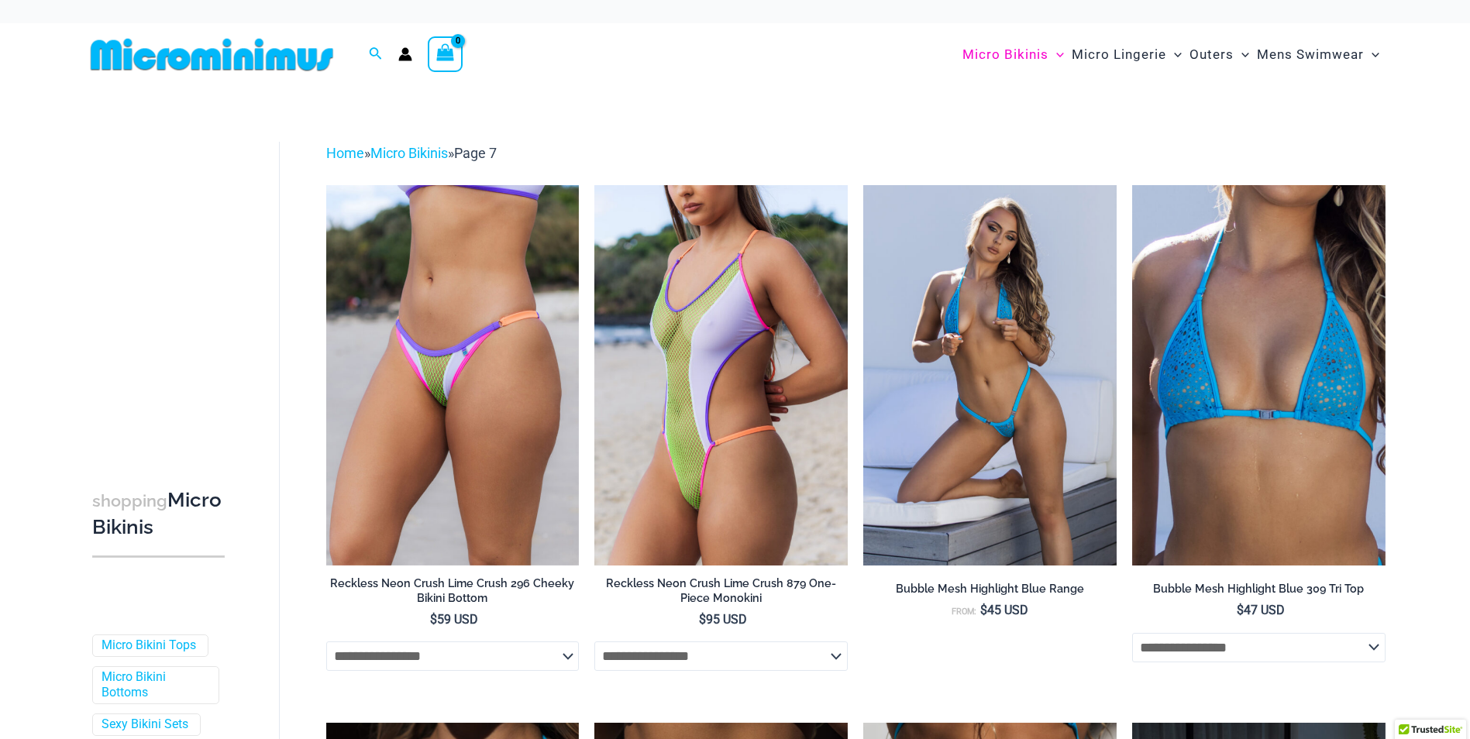
click at [163, 56] on img at bounding box center [211, 54] width 255 height 35
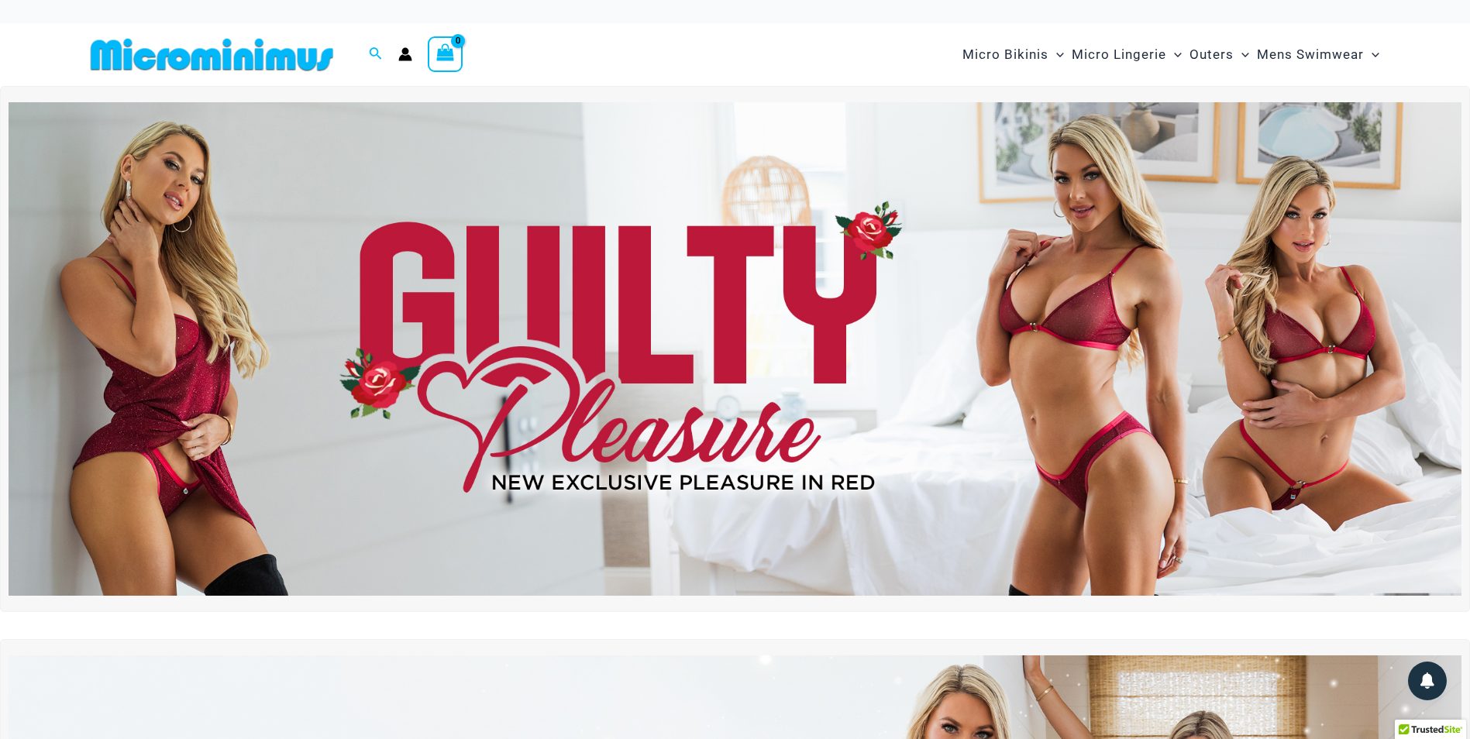
click at [225, 55] on img at bounding box center [211, 54] width 255 height 35
